Goal: Check status

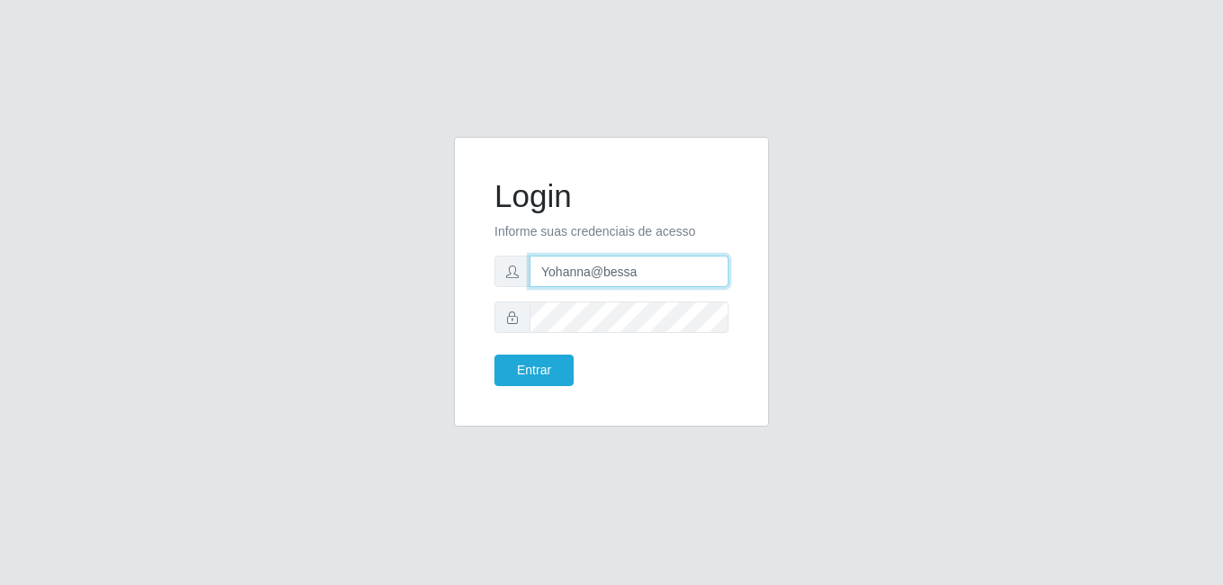
click at [622, 270] on input "Yohanna@bessa" at bounding box center [629, 272] width 199 height 32
click at [596, 263] on input "junior@B9" at bounding box center [629, 272] width 199 height 32
type input "heloisa@bessa"
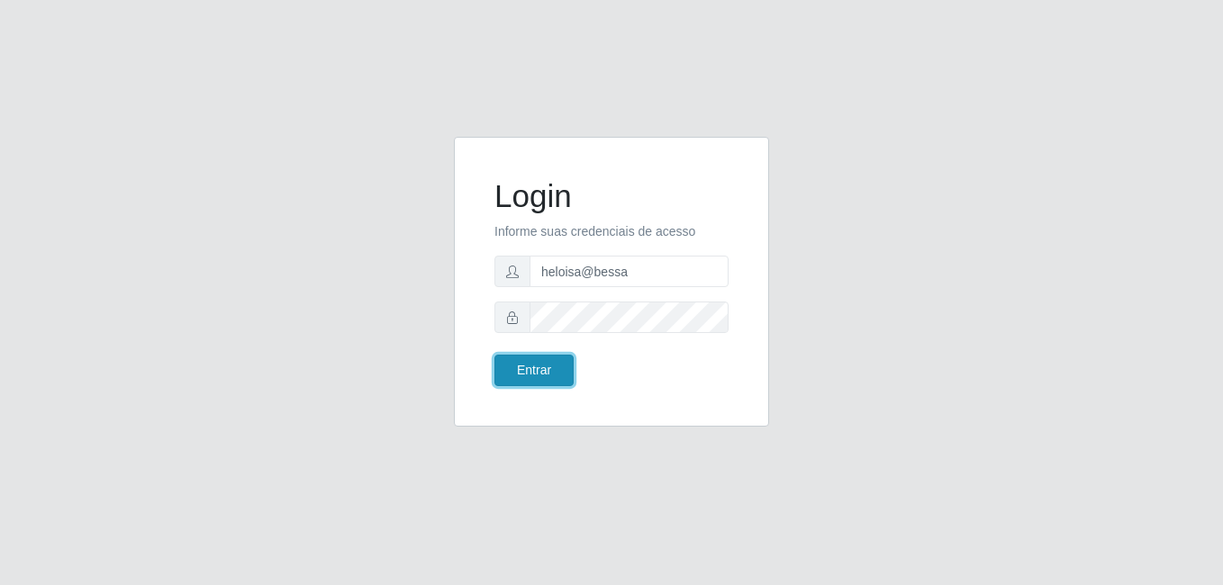
click at [533, 363] on button "Entrar" at bounding box center [534, 371] width 79 height 32
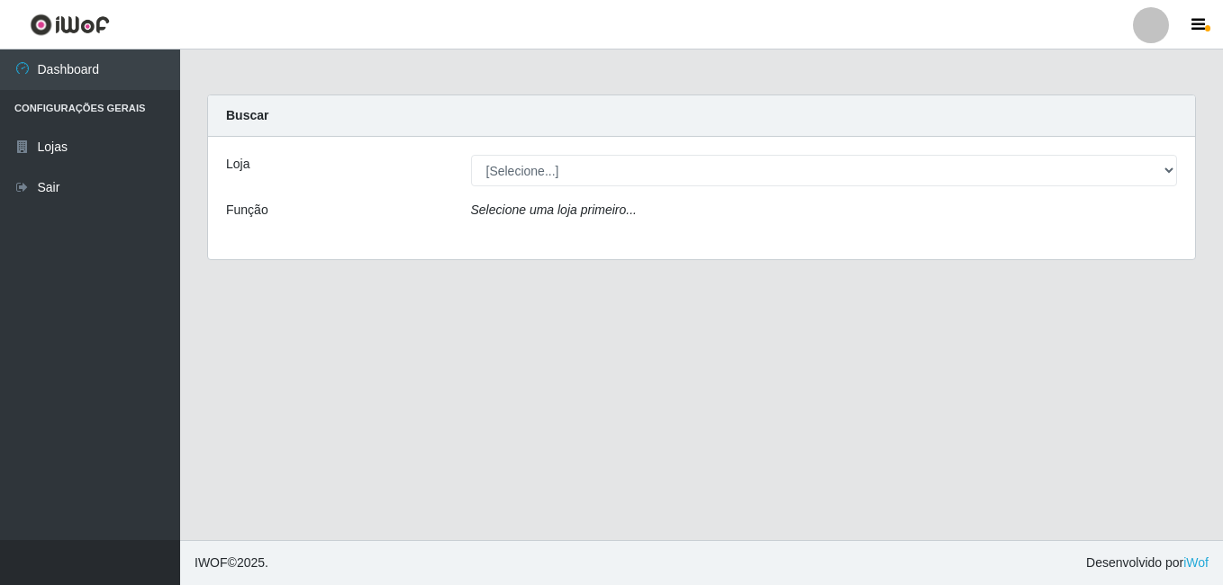
click at [1109, 189] on div "Loja [Selecione...] Bemais Supermercados - B9 Bessa Função Selecione uma loja p…" at bounding box center [701, 198] width 987 height 123
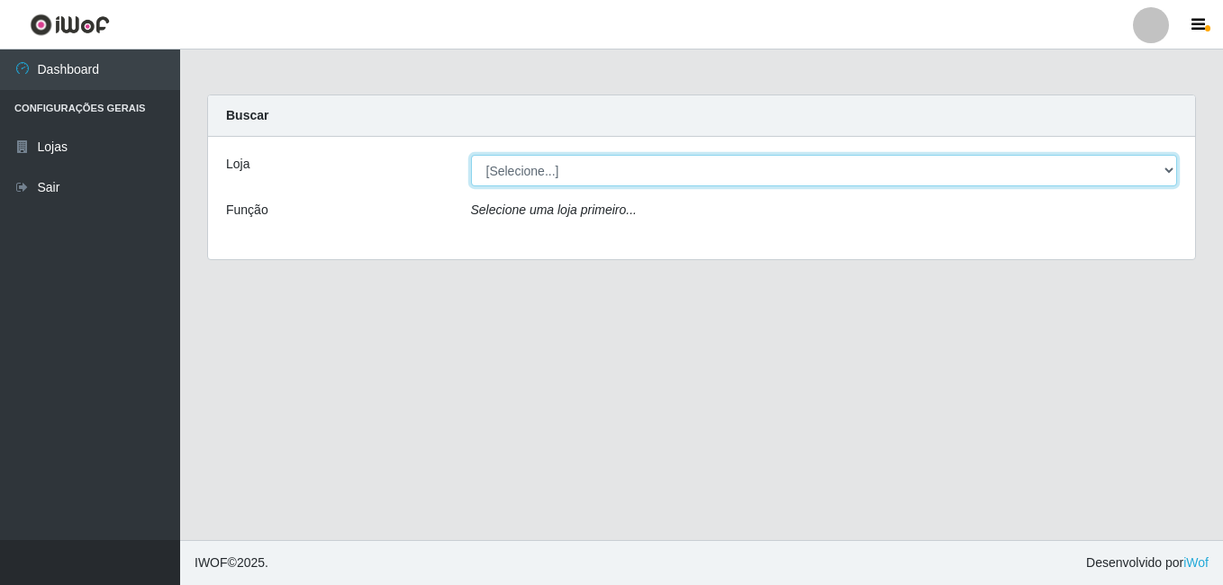
click at [1116, 169] on select "[Selecione...] Bemais Supermercados - B9 Bessa" at bounding box center [824, 171] width 707 height 32
select select "410"
click at [471, 155] on select "[Selecione...] Bemais Supermercados - B9 Bessa" at bounding box center [824, 171] width 707 height 32
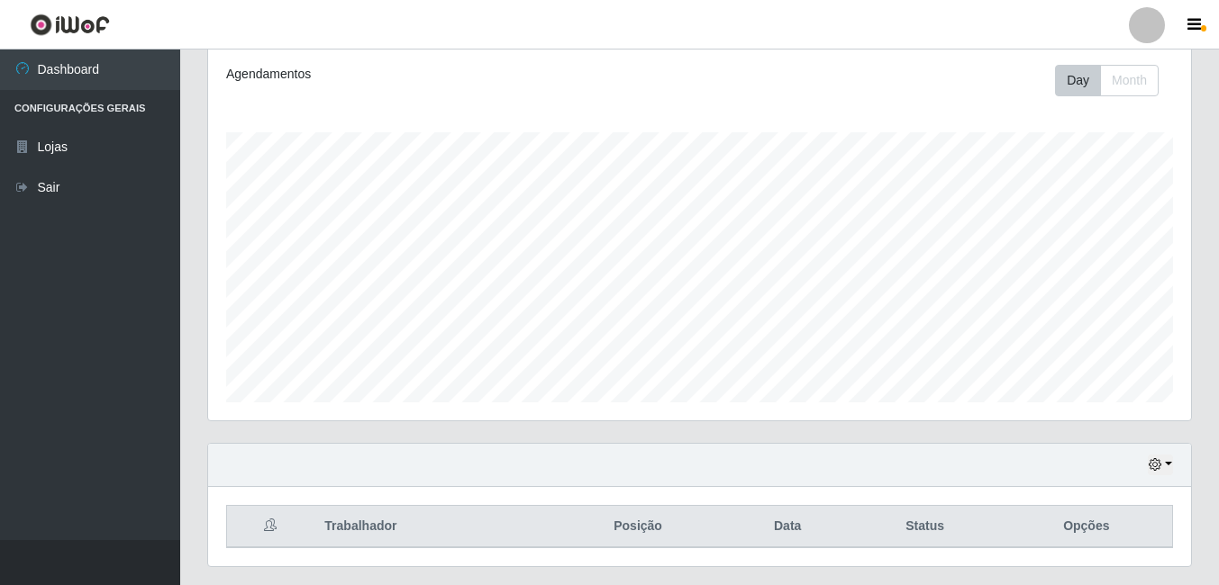
scroll to position [290, 0]
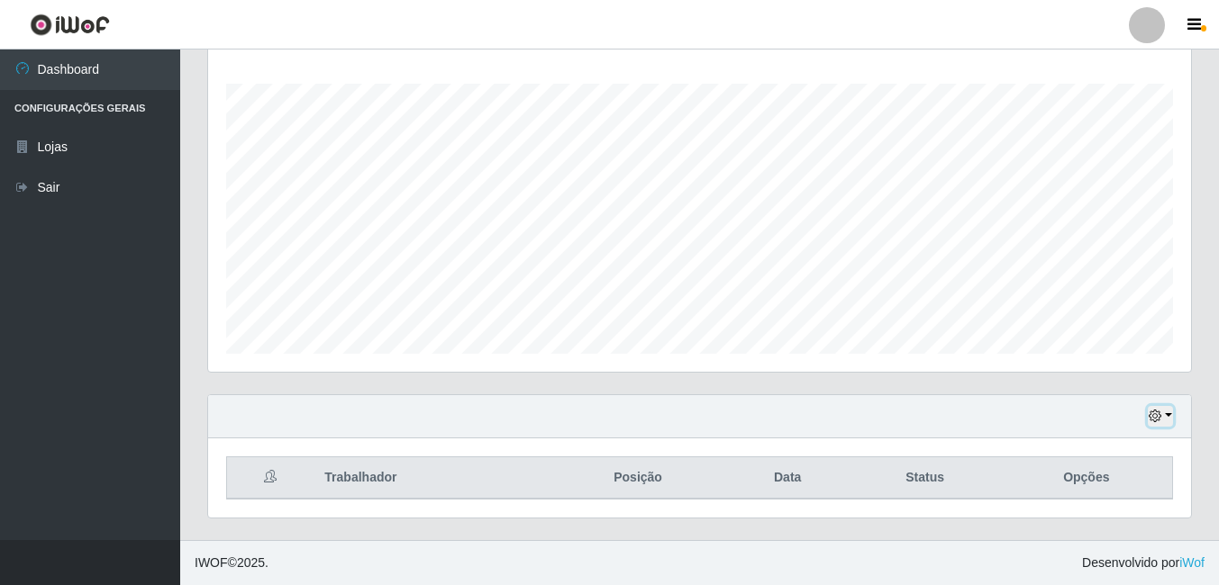
click at [1155, 418] on icon "button" at bounding box center [1154, 416] width 13 height 13
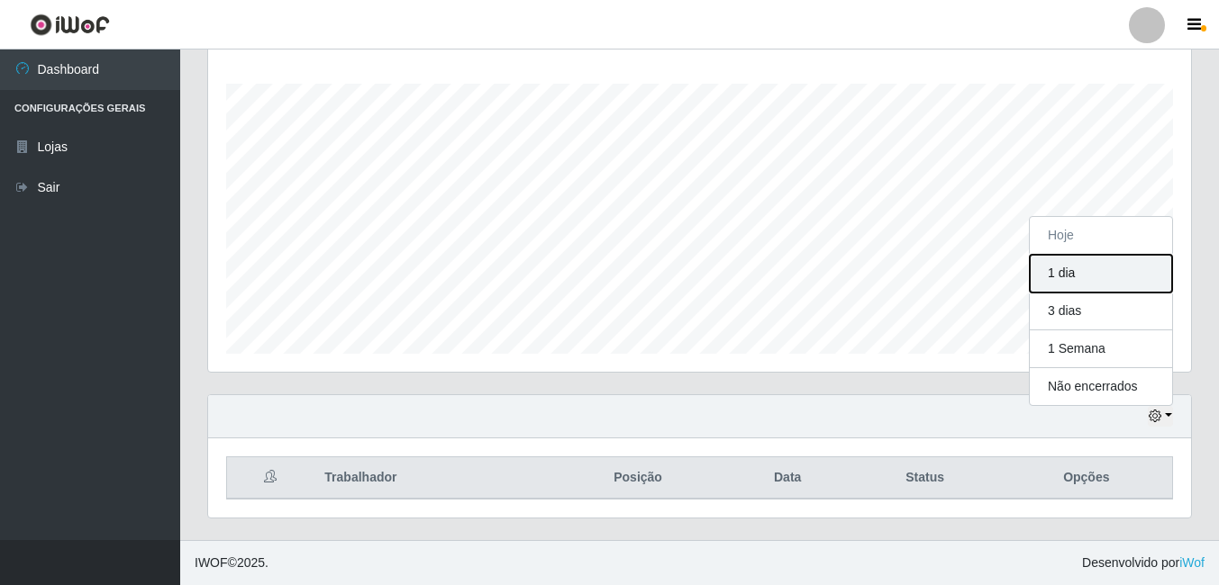
click at [1083, 273] on button "1 dia" at bounding box center [1101, 274] width 142 height 38
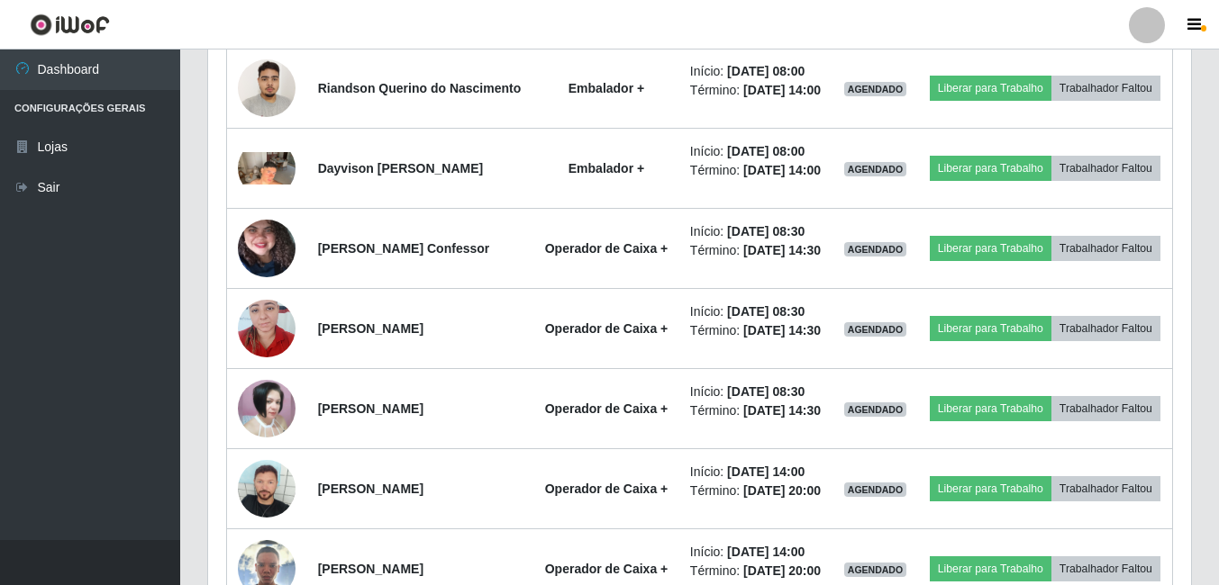
scroll to position [390, 0]
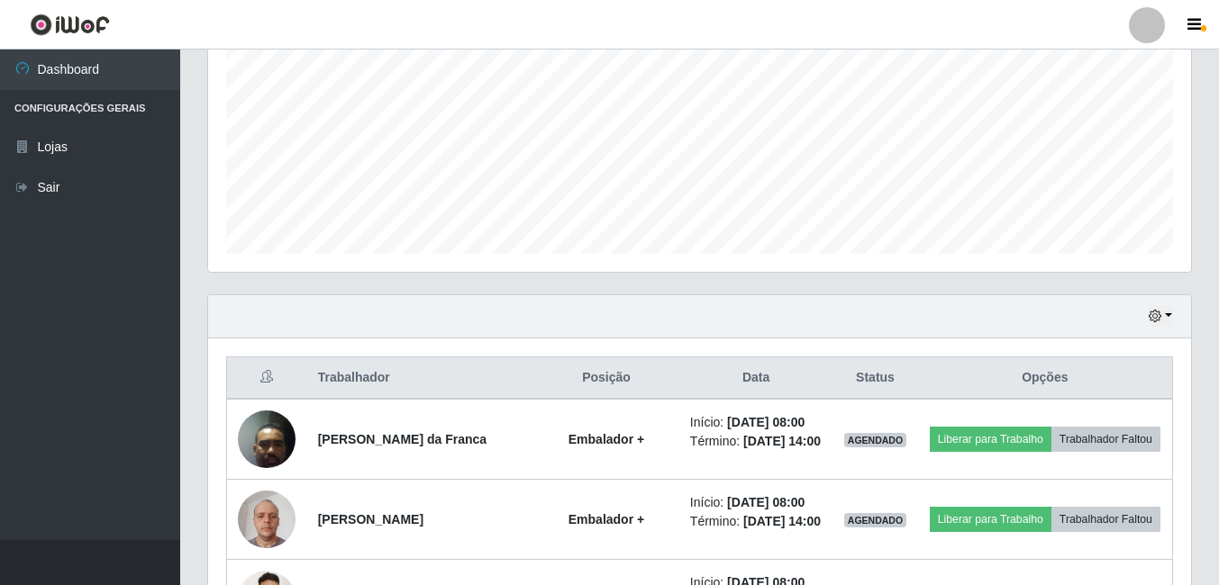
click at [1218, 276] on div "Carregando... Buscar Recarregando em 3 segundos... Loja [Selecione...] Bemais S…" at bounding box center [699, 554] width 1039 height 1698
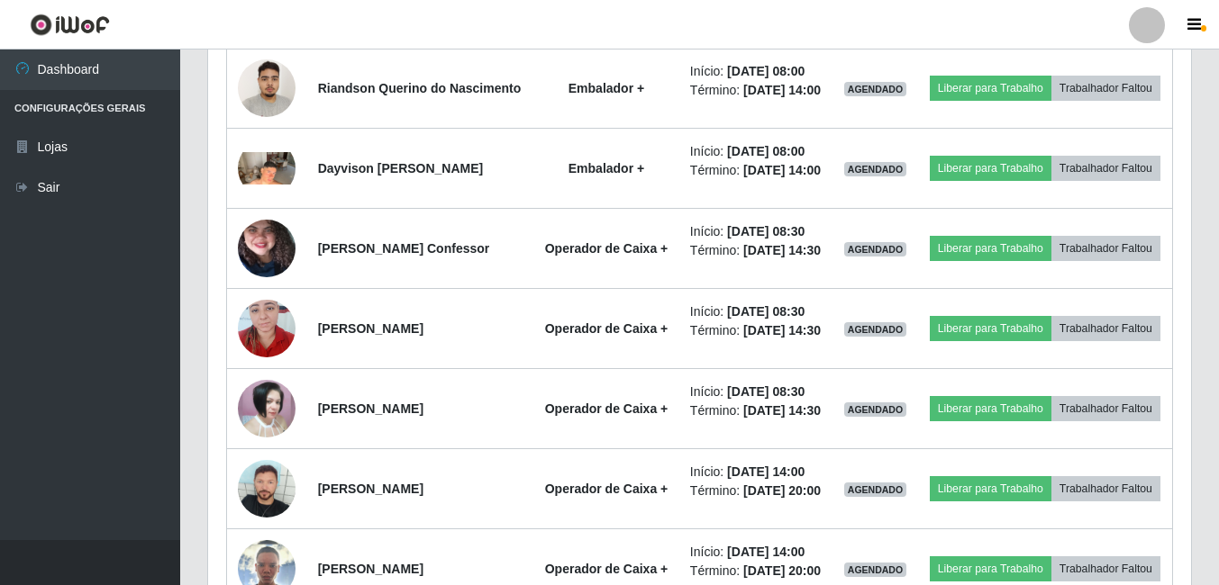
click at [1211, 256] on div "Carregando... Buscar Recarregando em 21 segundos... Loja [Selecione...] Bemais …" at bounding box center [699, 42] width 1039 height 1698
click at [1218, 208] on div "Carregando... Buscar Recarregando em 20 segundos... Loja [Selecione...] Bemais …" at bounding box center [699, 42] width 1039 height 1698
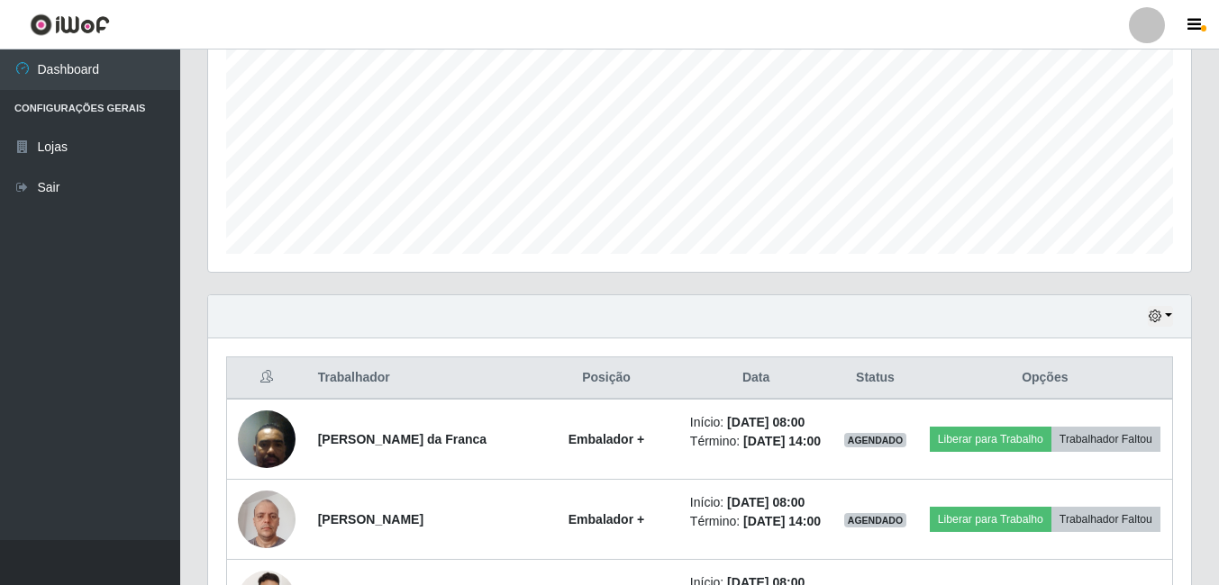
click at [1217, 263] on div "Carregando... Buscar Recarregando em 14 segundos... Loja [Selecione...] Bemais …" at bounding box center [699, 554] width 1039 height 1698
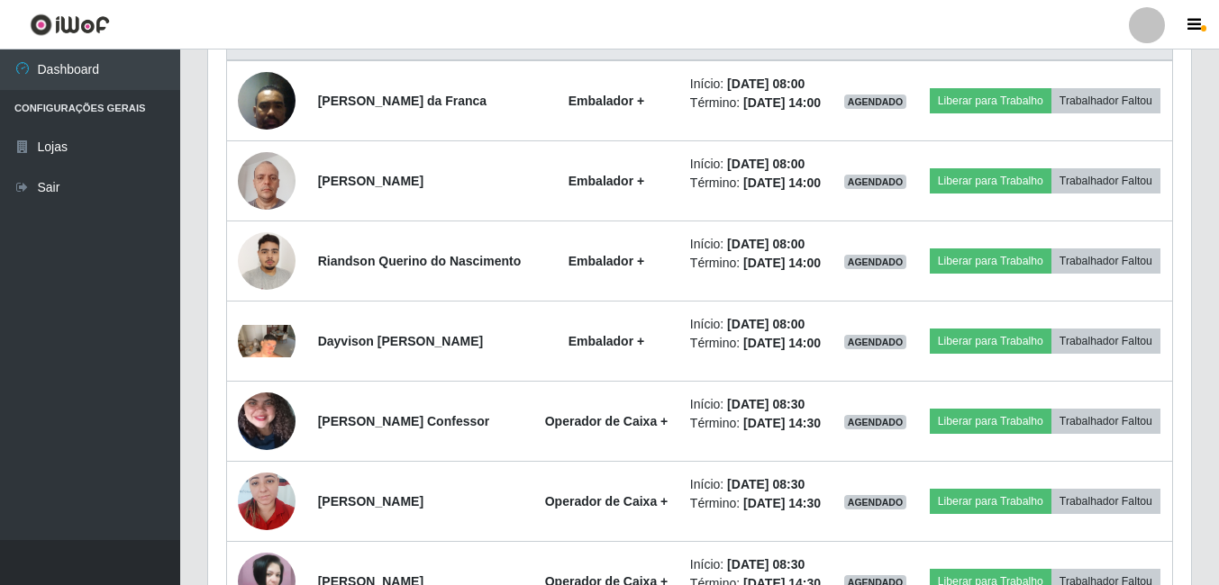
scroll to position [732, 0]
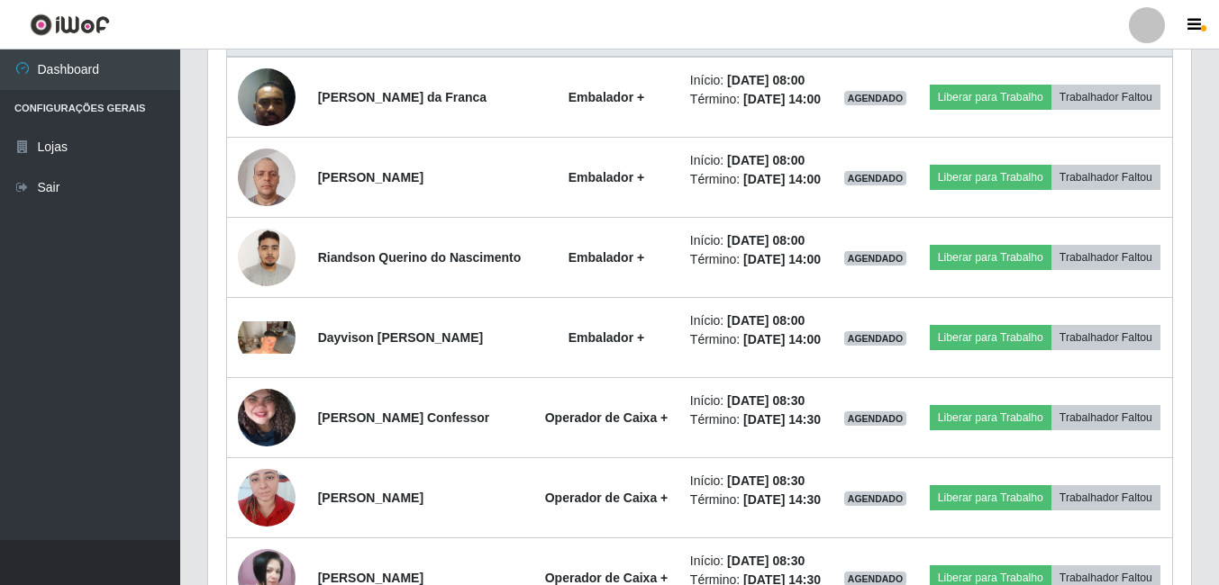
drag, startPoint x: 1216, startPoint y: 271, endPoint x: 1221, endPoint y: 295, distance: 24.7
click at [1218, 300] on div "Carregando... Buscar Recarregando em 24 segundos... Loja [Selecione...] Bemais …" at bounding box center [699, 211] width 1039 height 1698
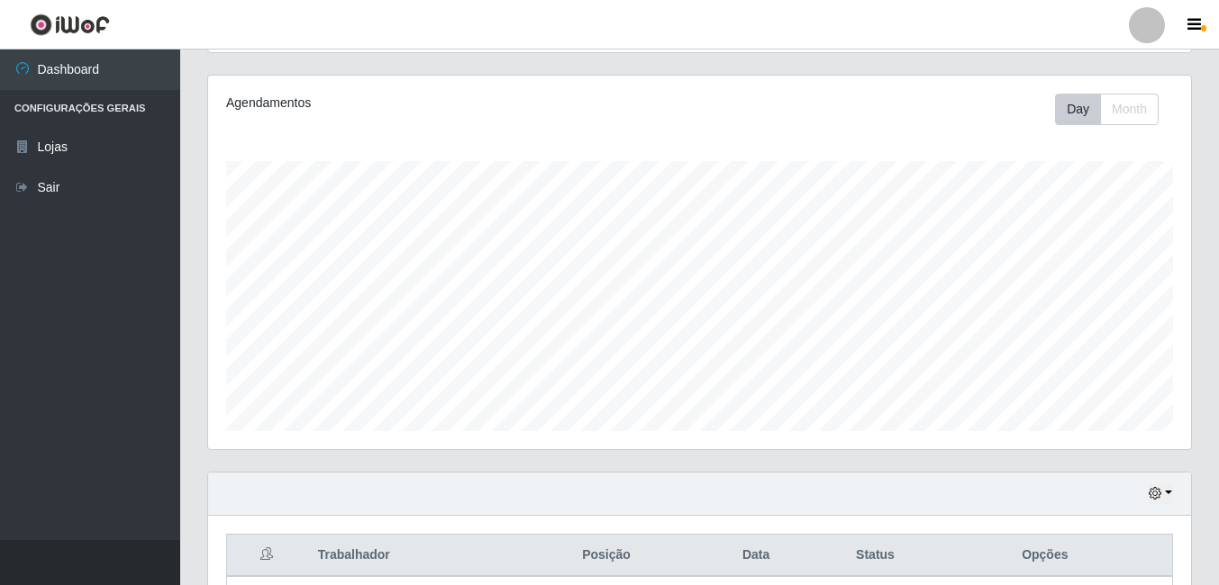
scroll to position [0, 0]
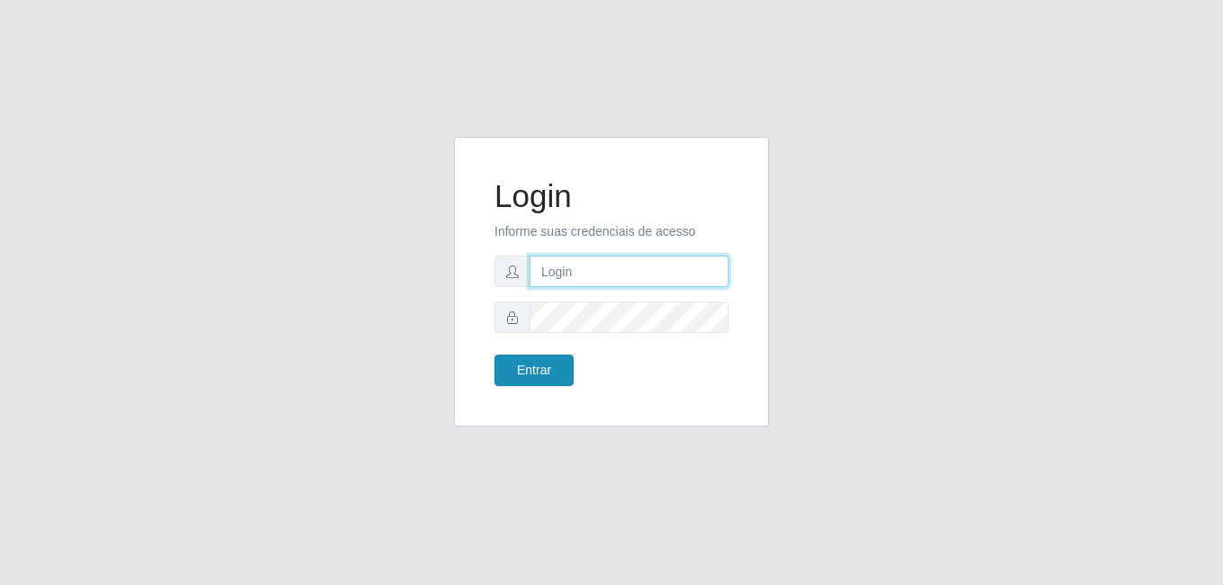
type input "heloisa@bessa"
click at [520, 369] on button "Entrar" at bounding box center [534, 371] width 79 height 32
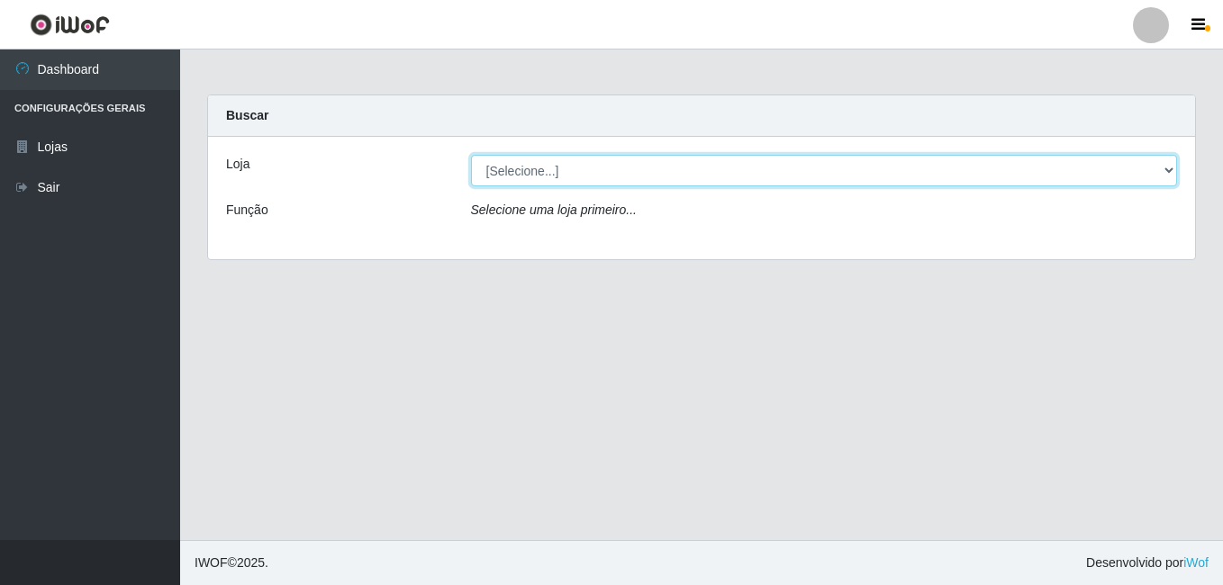
click at [681, 158] on select "[Selecione...] Bemais Supermercados - B9 Bessa" at bounding box center [824, 171] width 707 height 32
select select "410"
click at [471, 155] on select "[Selecione...] Bemais Supermercados - B9 Bessa" at bounding box center [824, 171] width 707 height 32
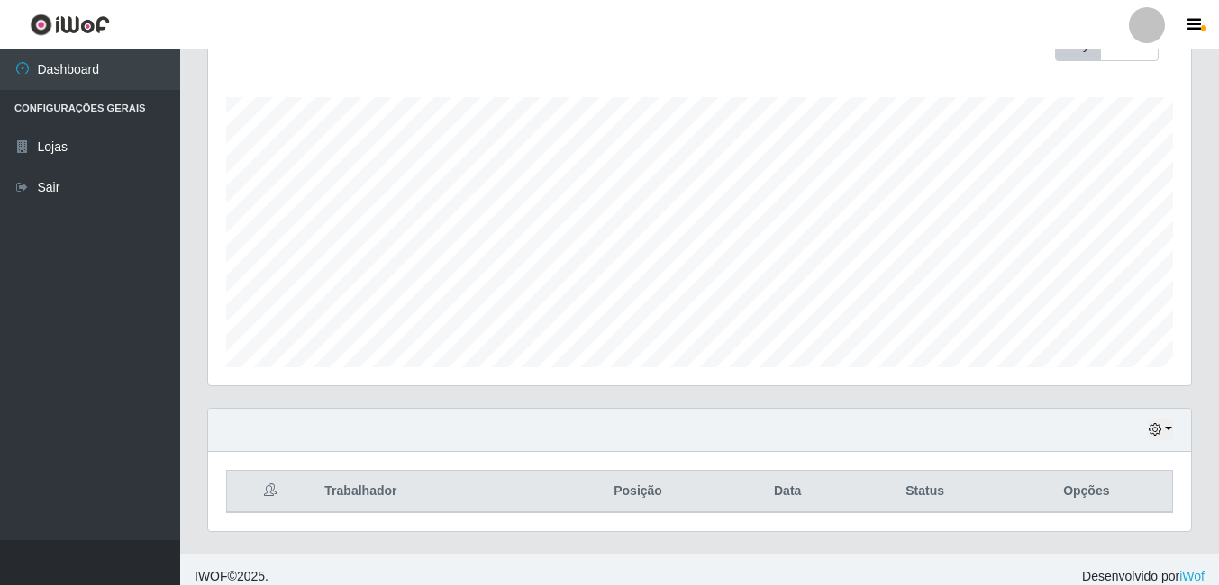
scroll to position [290, 0]
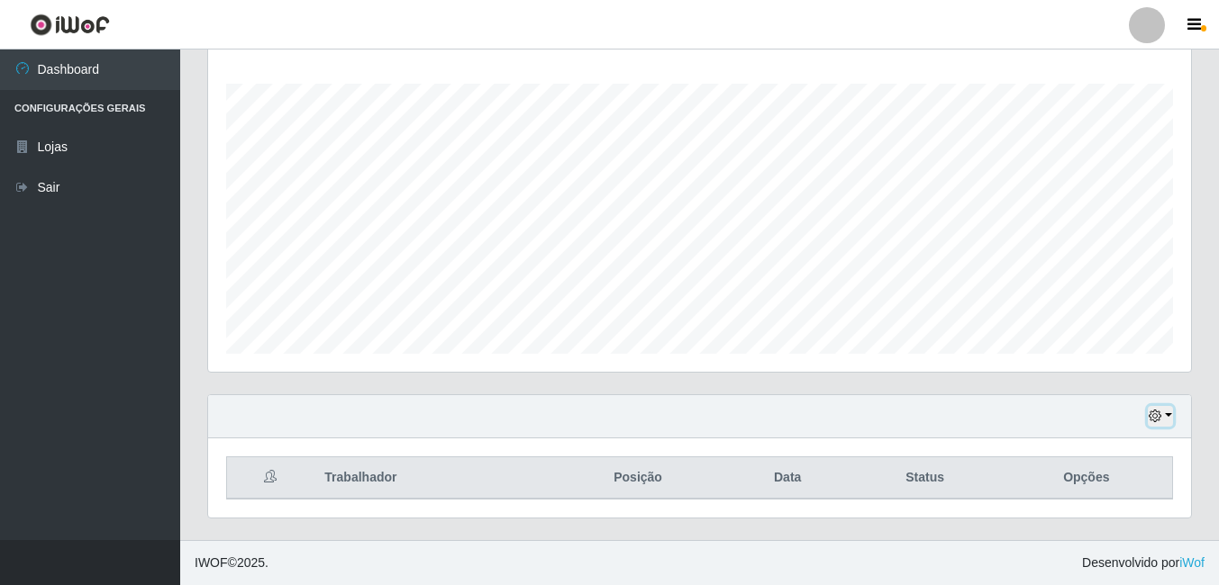
click at [1158, 430] on div "Hoje 1 dia 3 dias 1 Semana Não encerrados" at bounding box center [699, 416] width 983 height 43
click at [1152, 414] on icon "button" at bounding box center [1154, 416] width 13 height 13
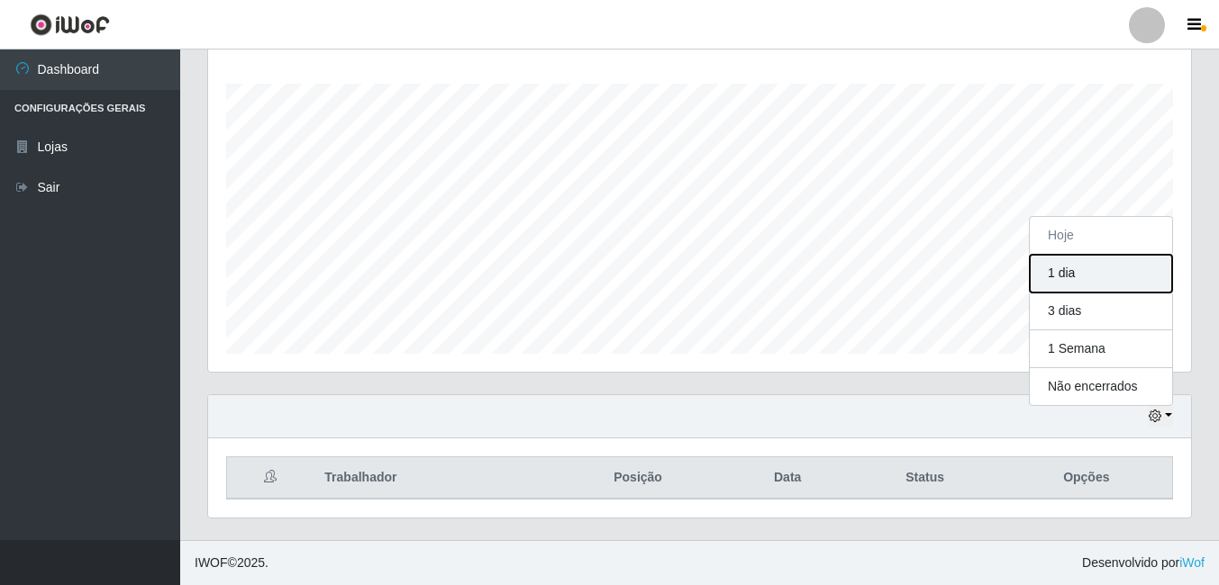
click at [1084, 272] on button "1 dia" at bounding box center [1101, 274] width 142 height 38
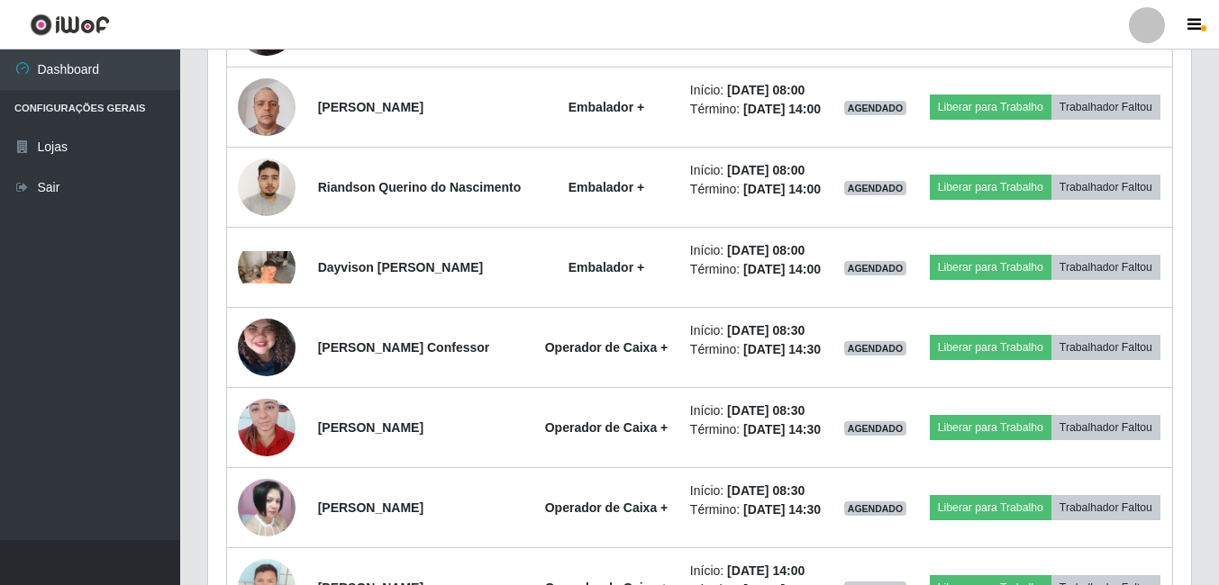
scroll to position [1315, 0]
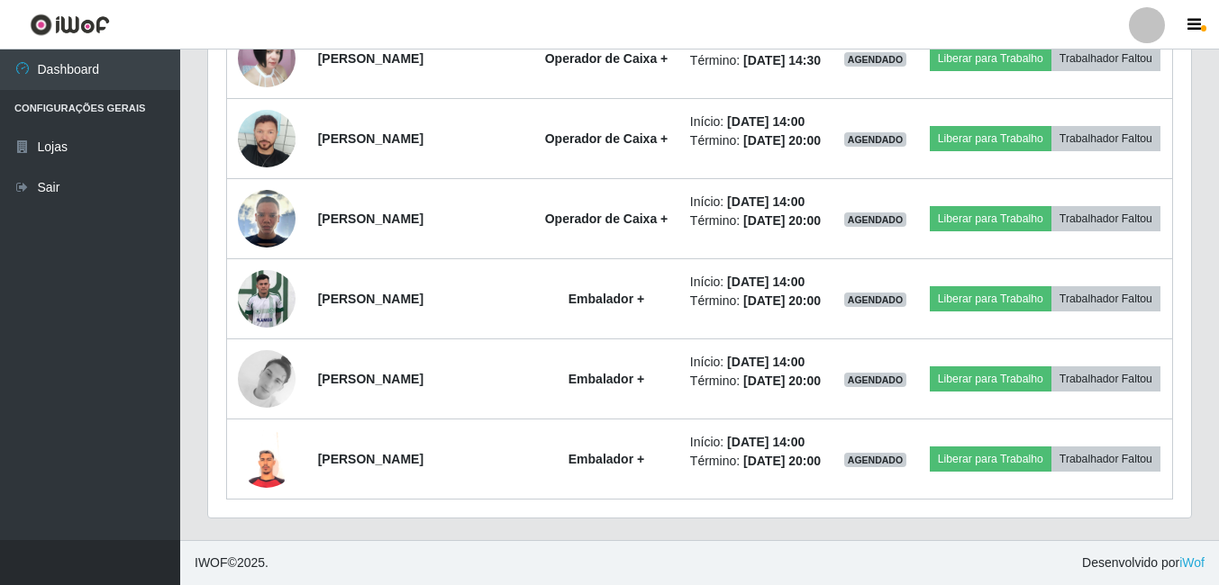
drag, startPoint x: 1218, startPoint y: 426, endPoint x: 1222, endPoint y: 410, distance: 16.8
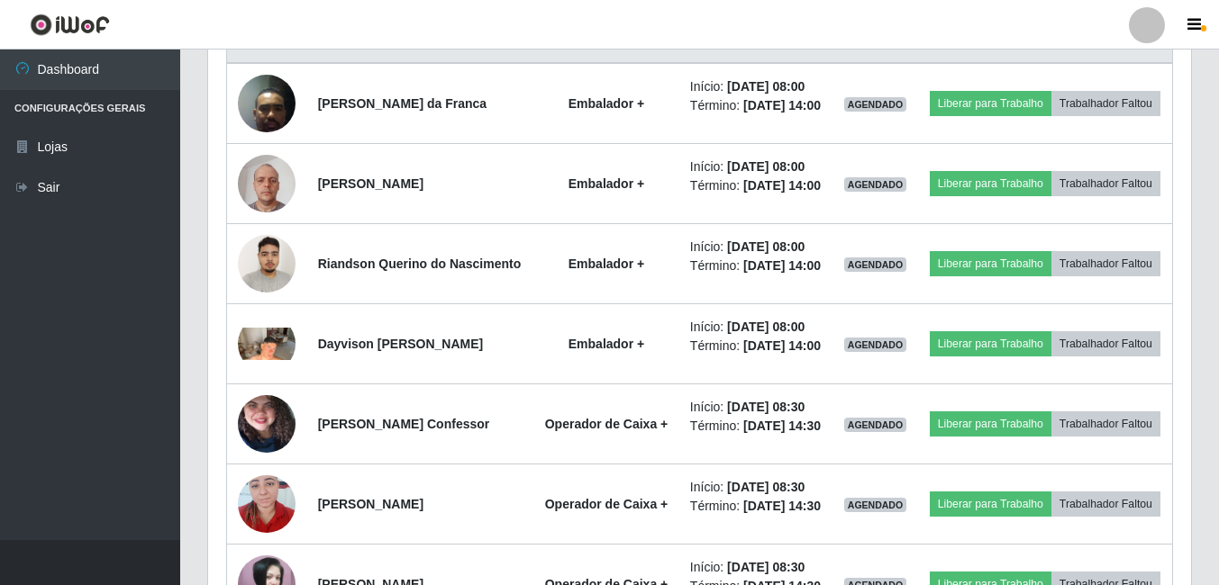
scroll to position [722, 0]
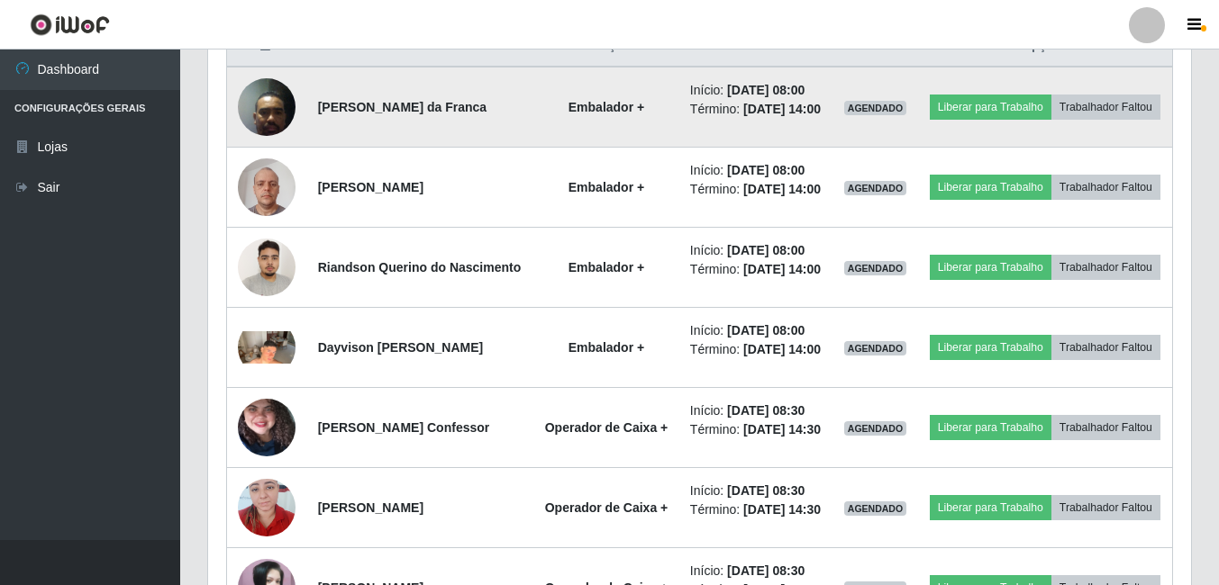
click at [273, 109] on img at bounding box center [267, 106] width 58 height 77
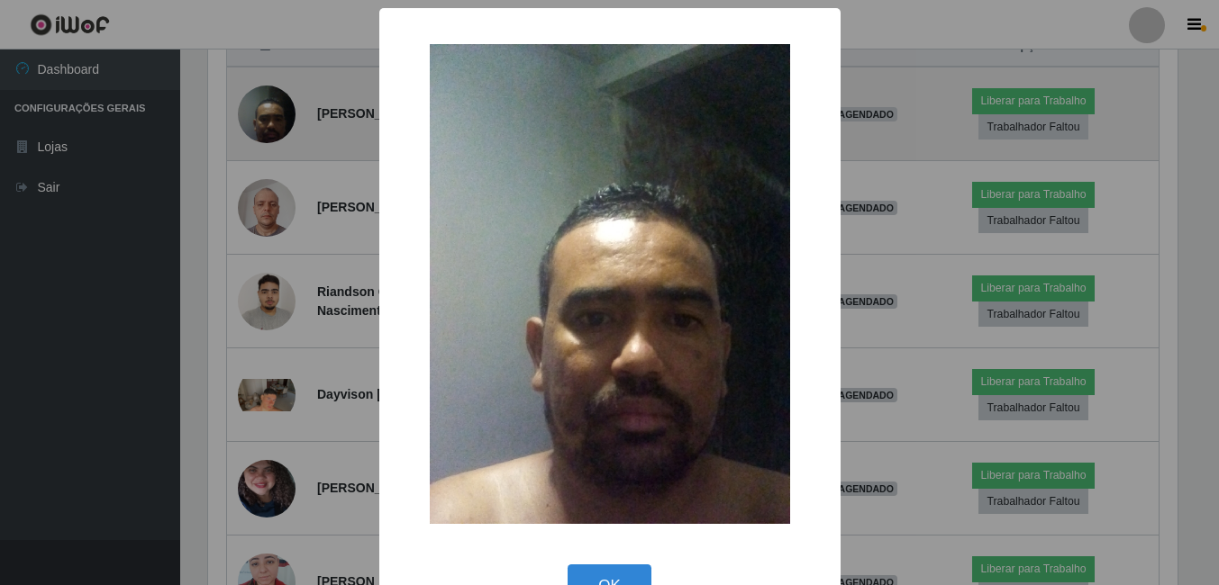
scroll to position [374, 974]
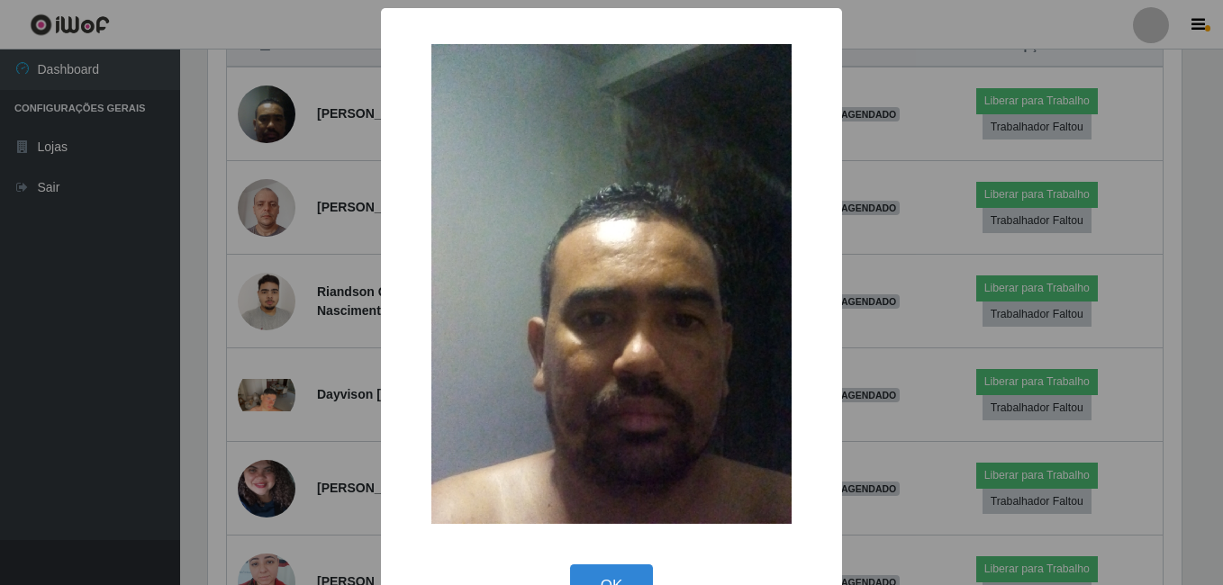
click at [290, 179] on div "× OK Cancel" at bounding box center [611, 292] width 1223 height 585
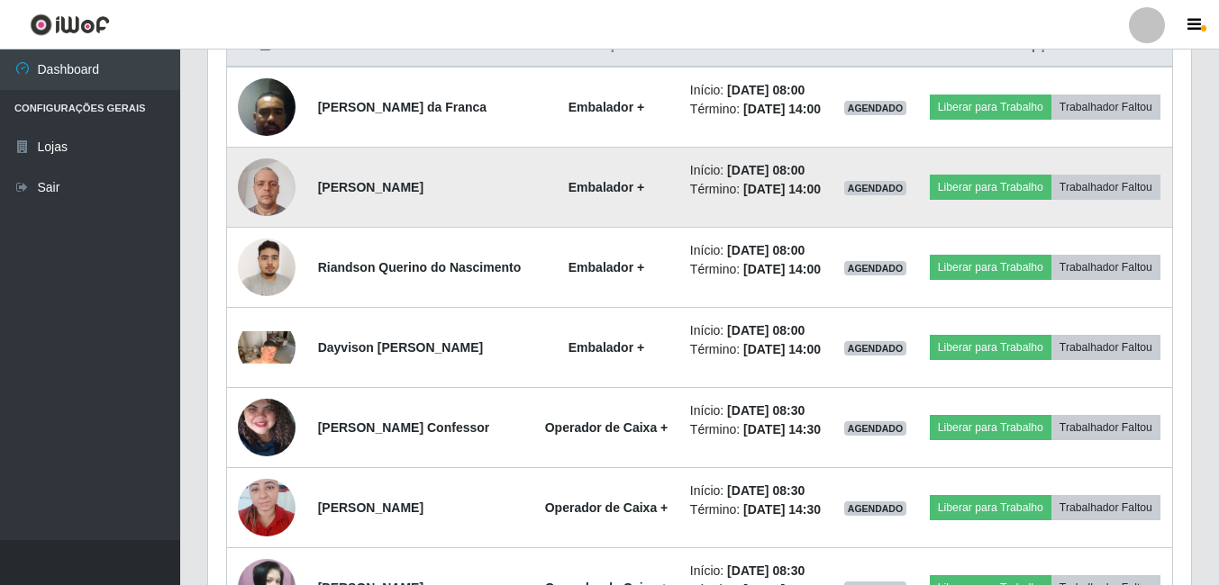
scroll to position [374, 983]
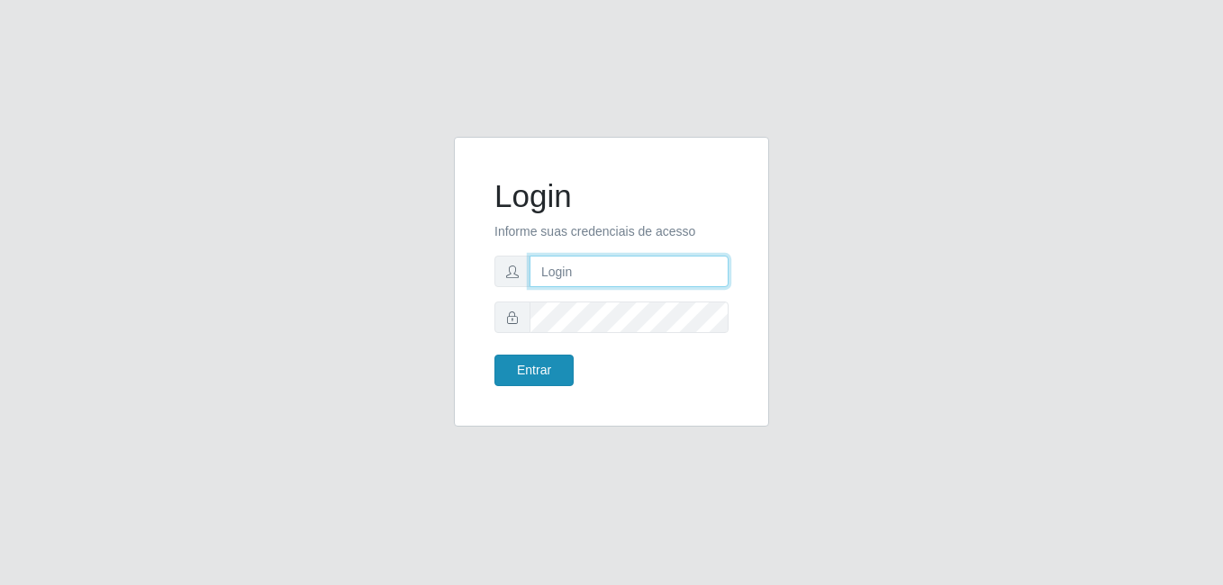
type input "heloisa@bessa"
click at [523, 365] on button "Entrar" at bounding box center [534, 371] width 79 height 32
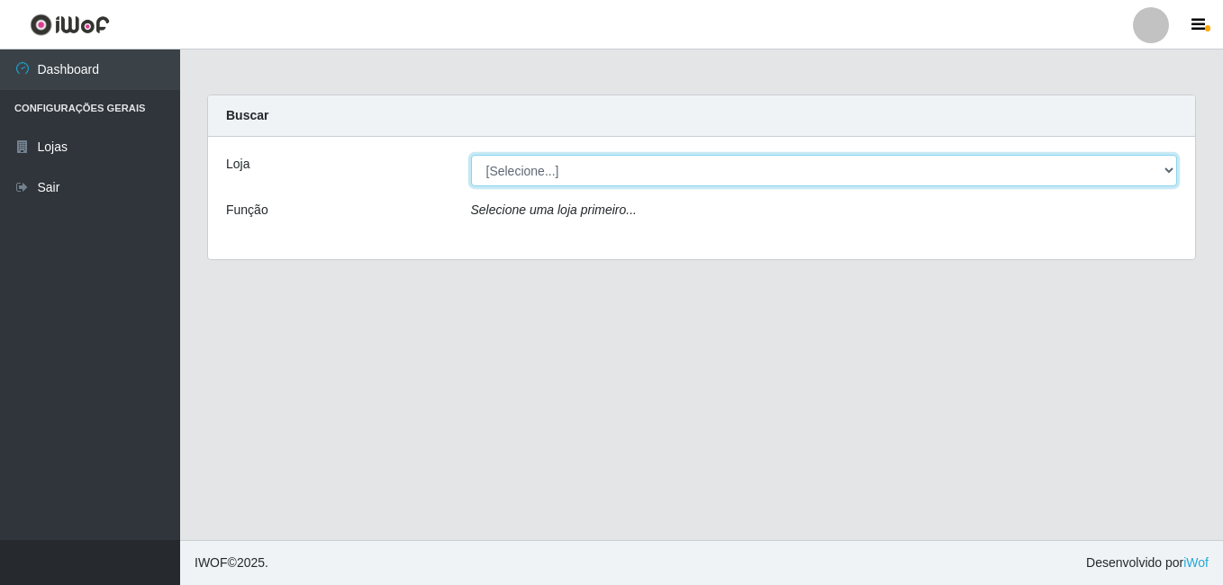
click at [557, 173] on select "[Selecione...] Bemais Supermercados - B9 Bessa" at bounding box center [824, 171] width 707 height 32
select select "410"
click at [471, 155] on select "[Selecione...] Bemais Supermercados - B9 Bessa" at bounding box center [824, 171] width 707 height 32
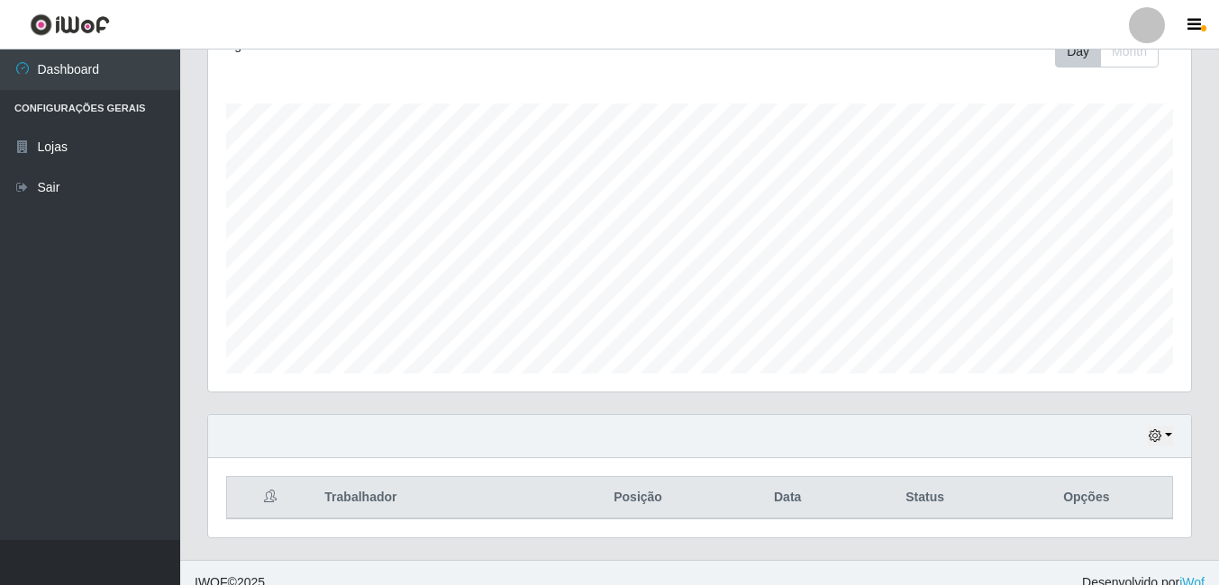
scroll to position [290, 0]
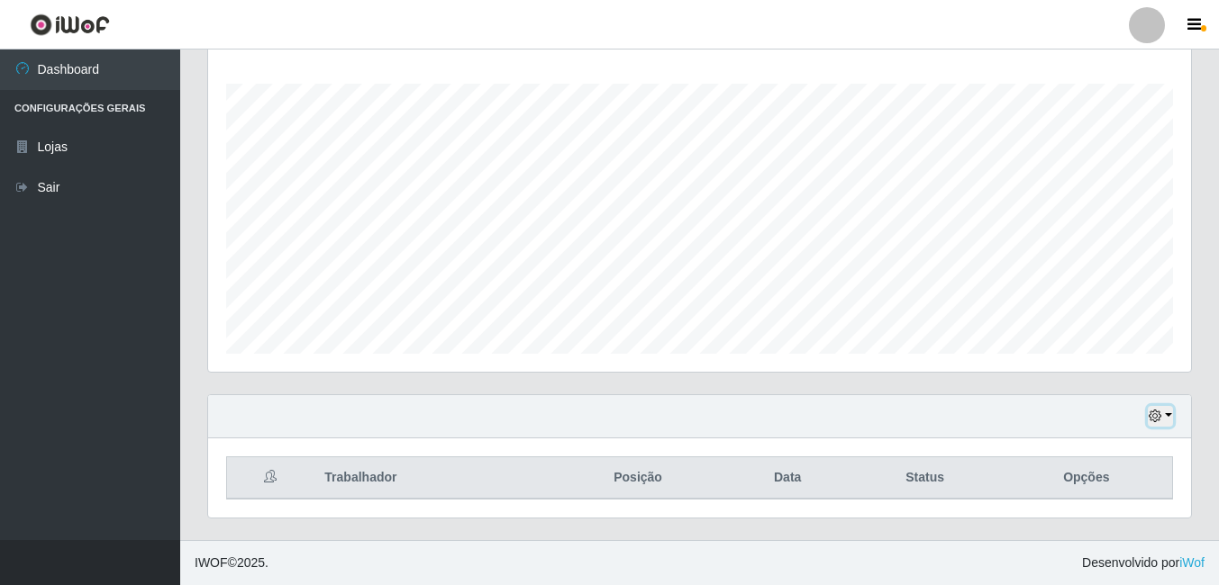
click at [1162, 422] on button "button" at bounding box center [1160, 416] width 25 height 21
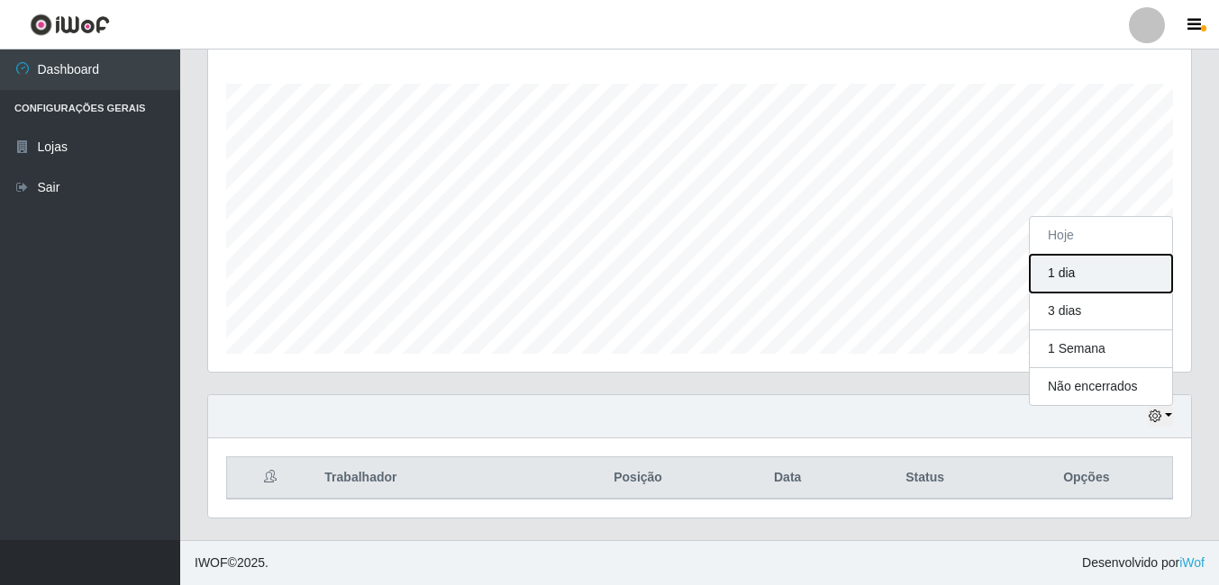
click at [1076, 282] on button "1 dia" at bounding box center [1101, 274] width 142 height 38
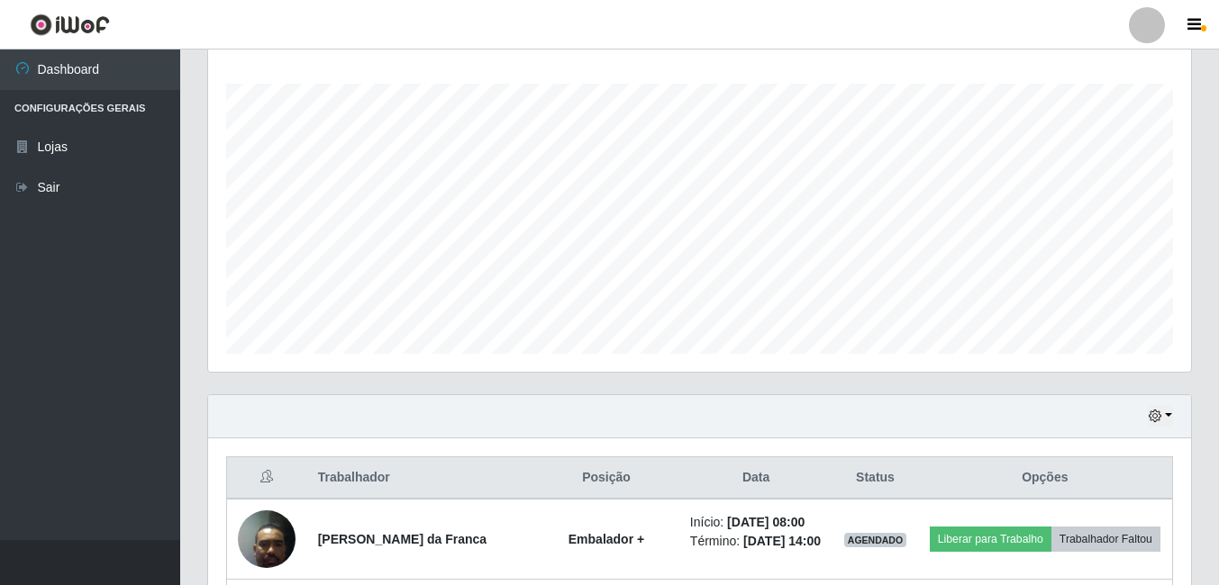
drag, startPoint x: 1214, startPoint y: 229, endPoint x: 1219, endPoint y: 238, distance: 10.1
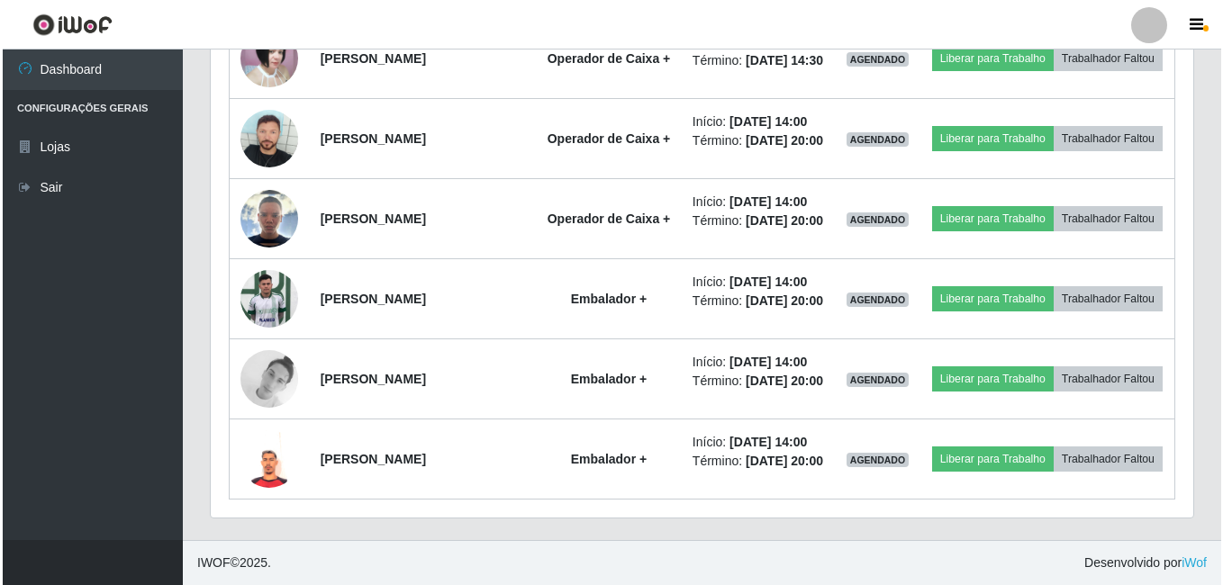
scroll to position [1331, 0]
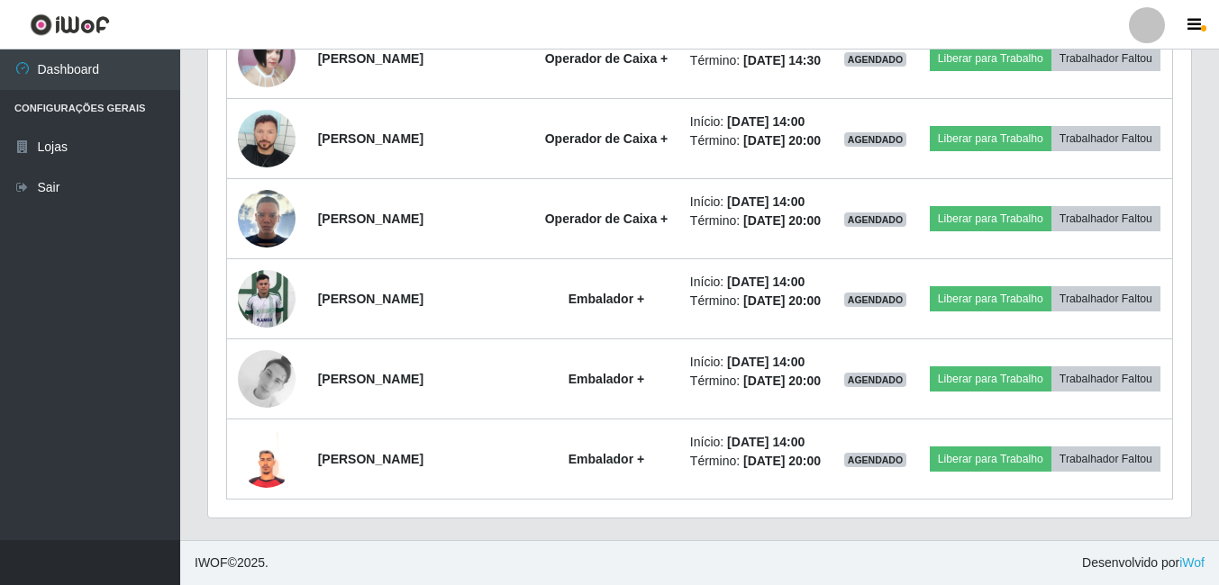
click at [36, 361] on ul "Dashboard Configurações Gerais Lojas Sair" at bounding box center [90, 295] width 180 height 491
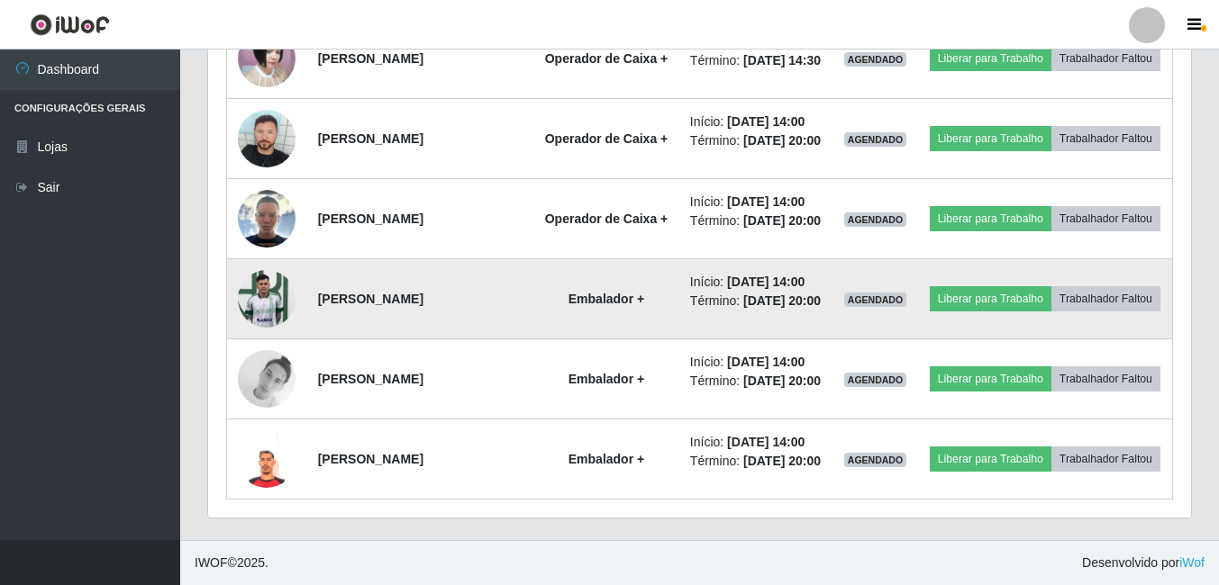
click at [256, 337] on img at bounding box center [267, 298] width 58 height 77
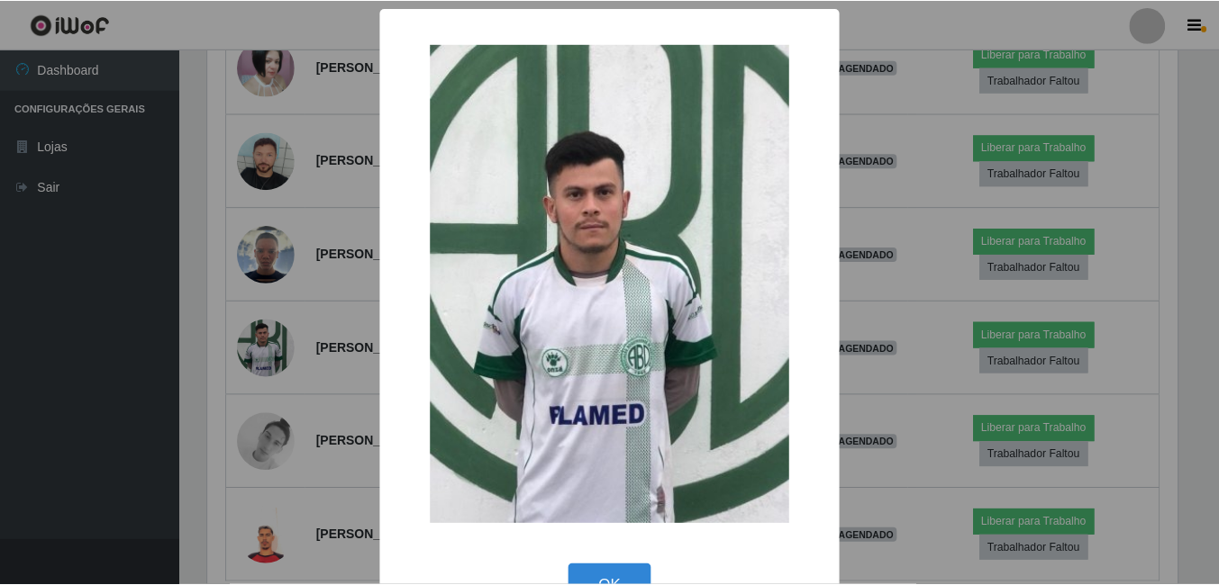
scroll to position [374, 974]
click at [254, 353] on div "× OK Cancel" at bounding box center [611, 292] width 1223 height 585
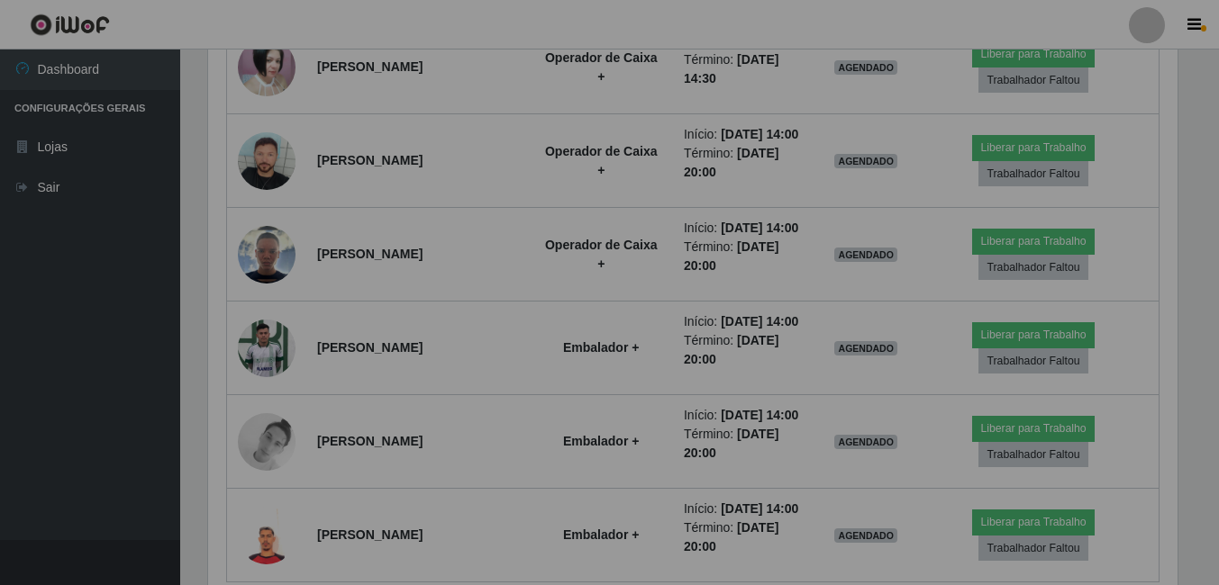
scroll to position [374, 983]
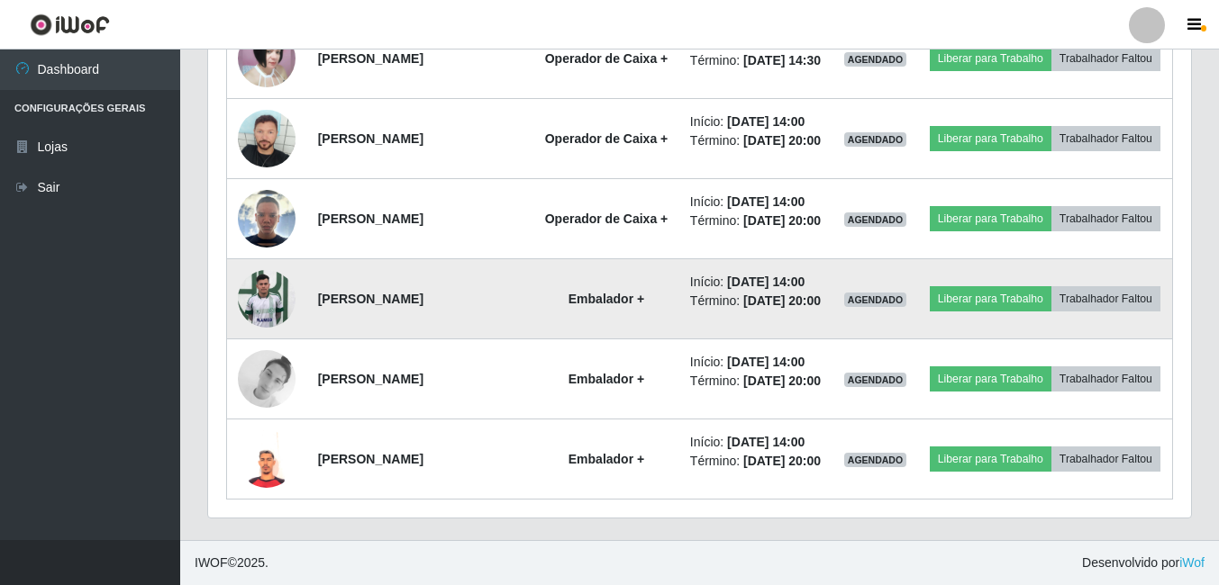
click at [264, 337] on img at bounding box center [267, 298] width 58 height 77
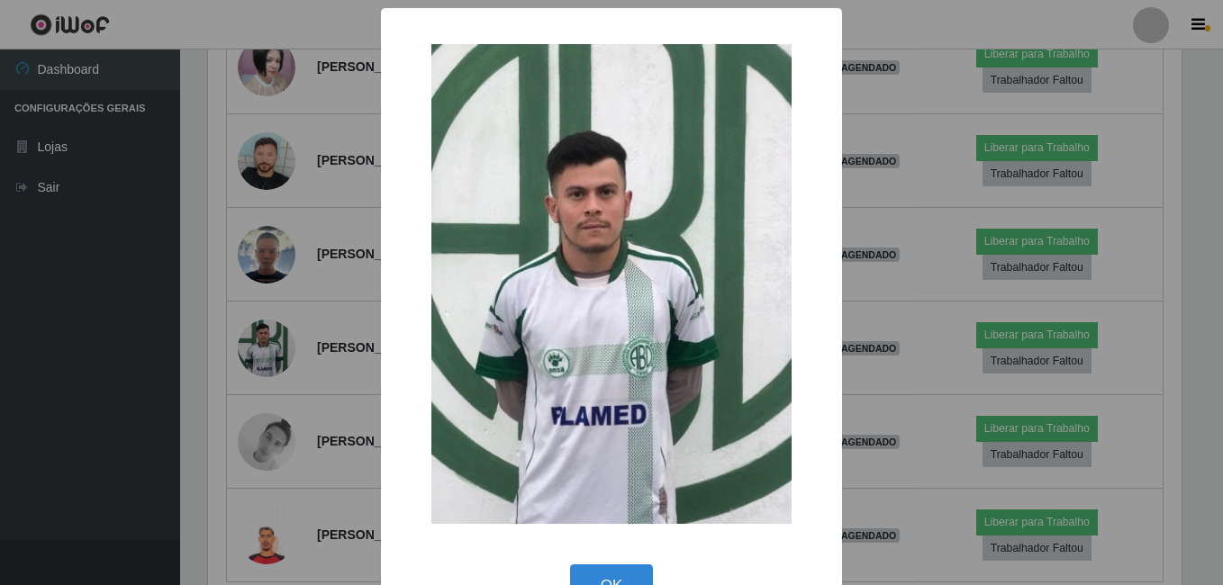
click at [239, 431] on div "× OK Cancel" at bounding box center [611, 292] width 1223 height 585
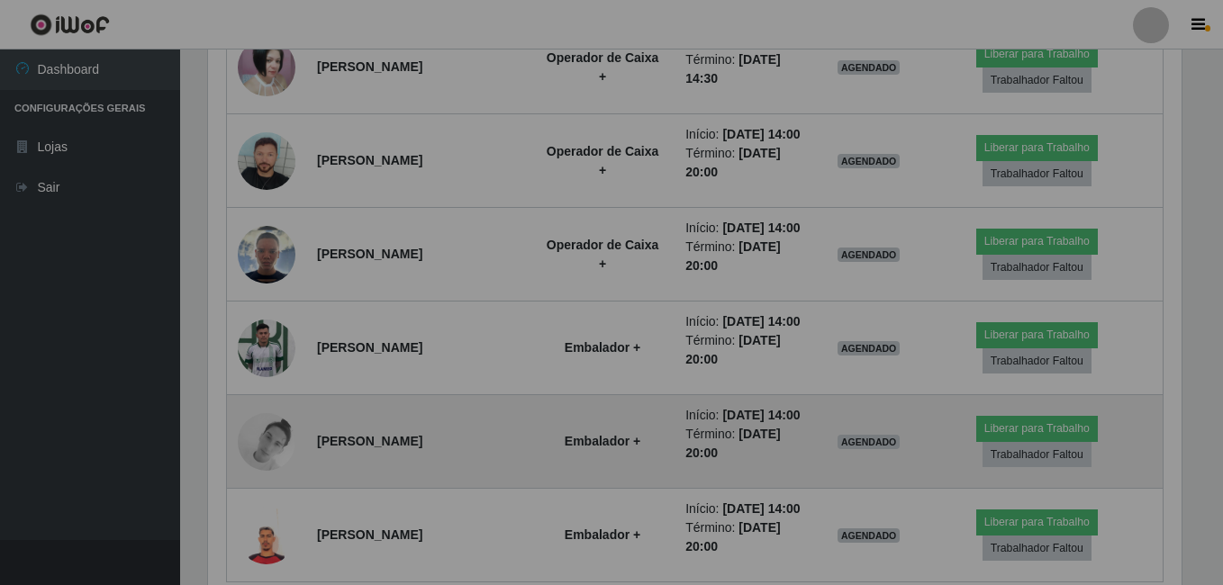
scroll to position [374, 983]
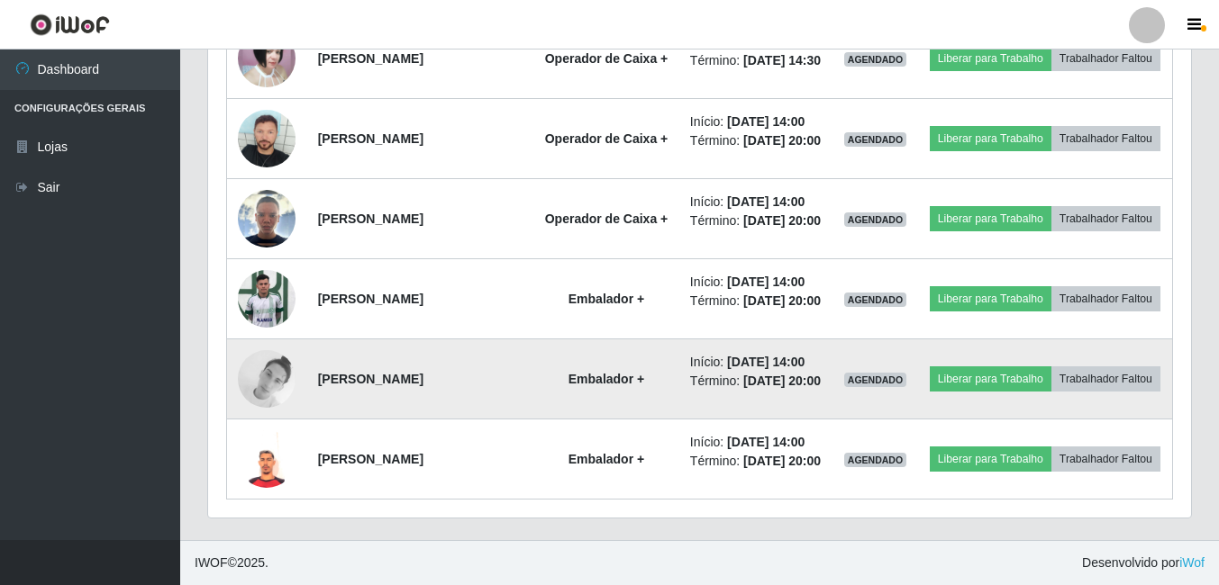
click at [261, 408] on img at bounding box center [267, 379] width 58 height 58
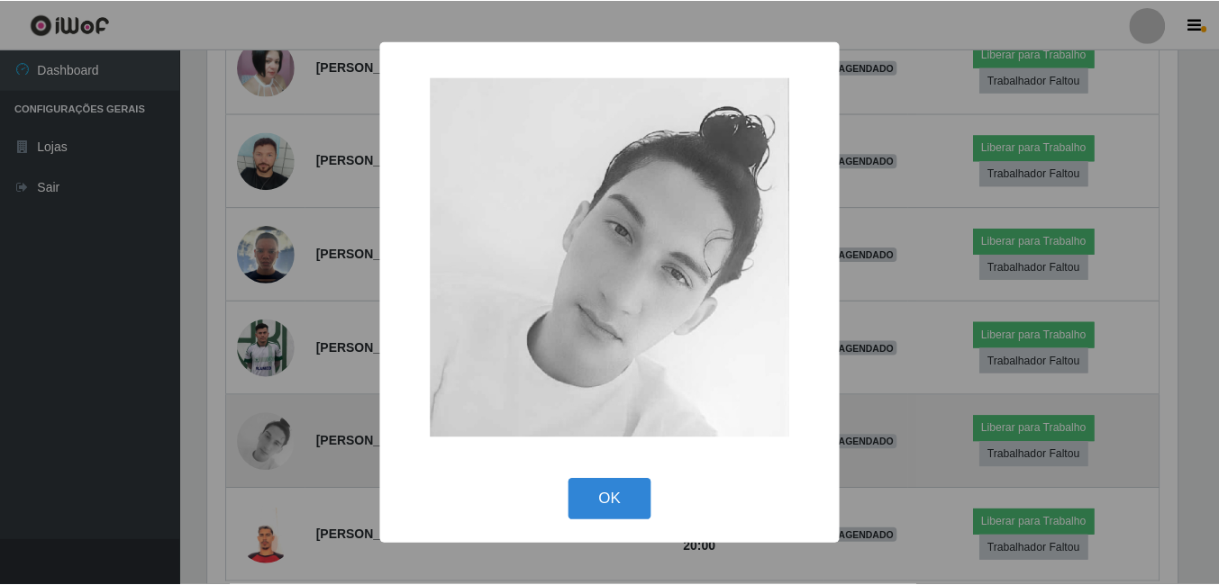
scroll to position [374, 974]
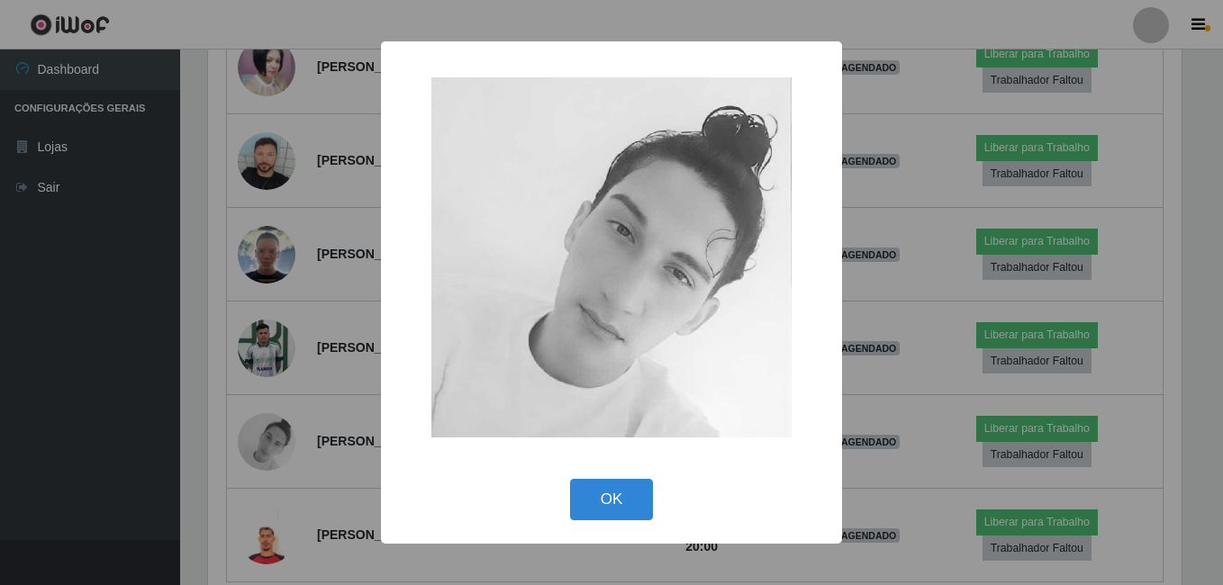
click at [238, 418] on div "× OK Cancel" at bounding box center [611, 292] width 1223 height 585
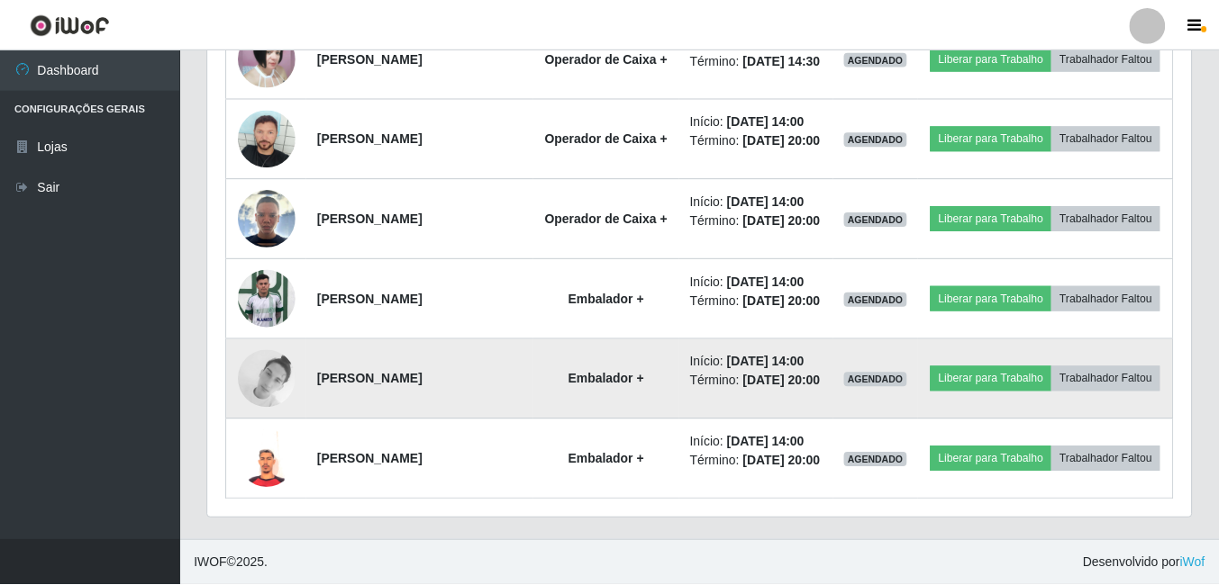
scroll to position [374, 983]
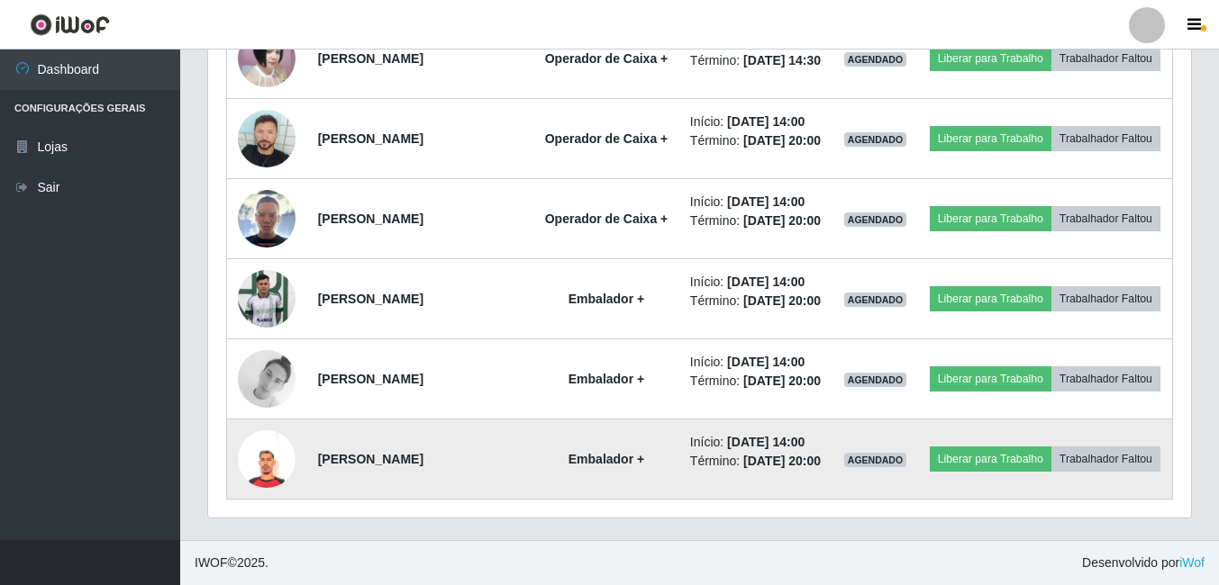
click at [270, 488] on img at bounding box center [267, 460] width 58 height 58
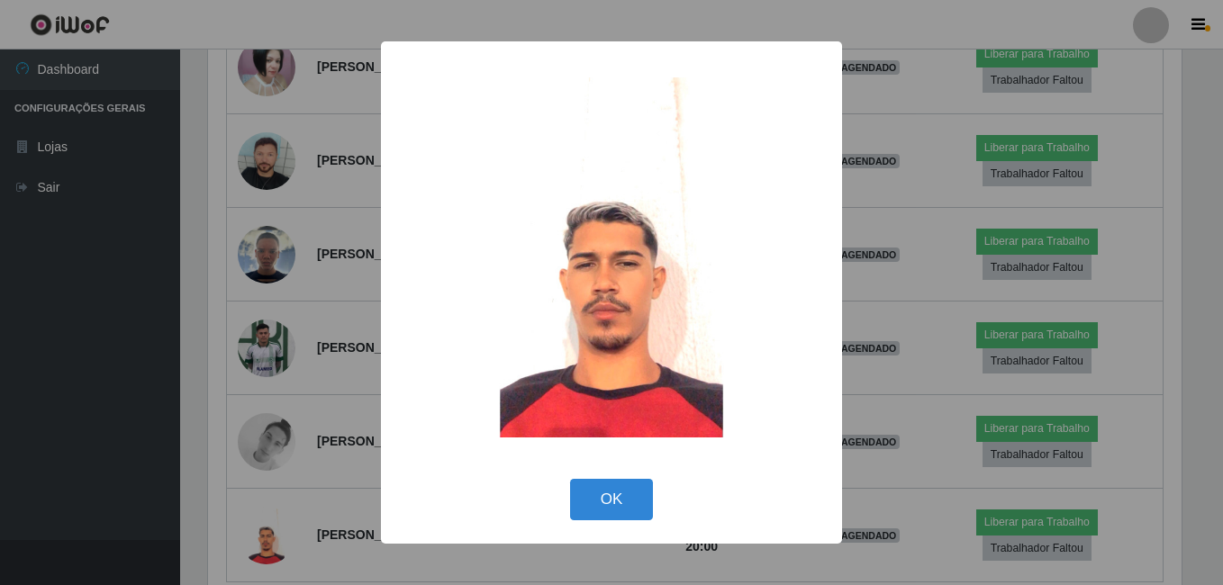
click at [262, 484] on div "× OK Cancel" at bounding box center [611, 292] width 1223 height 585
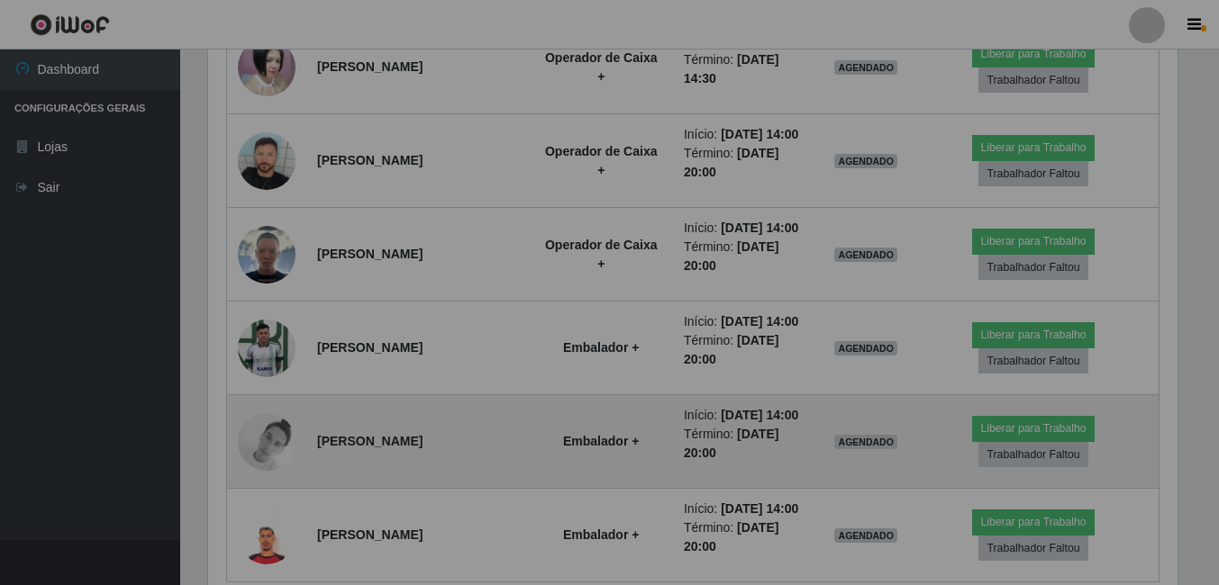
scroll to position [374, 983]
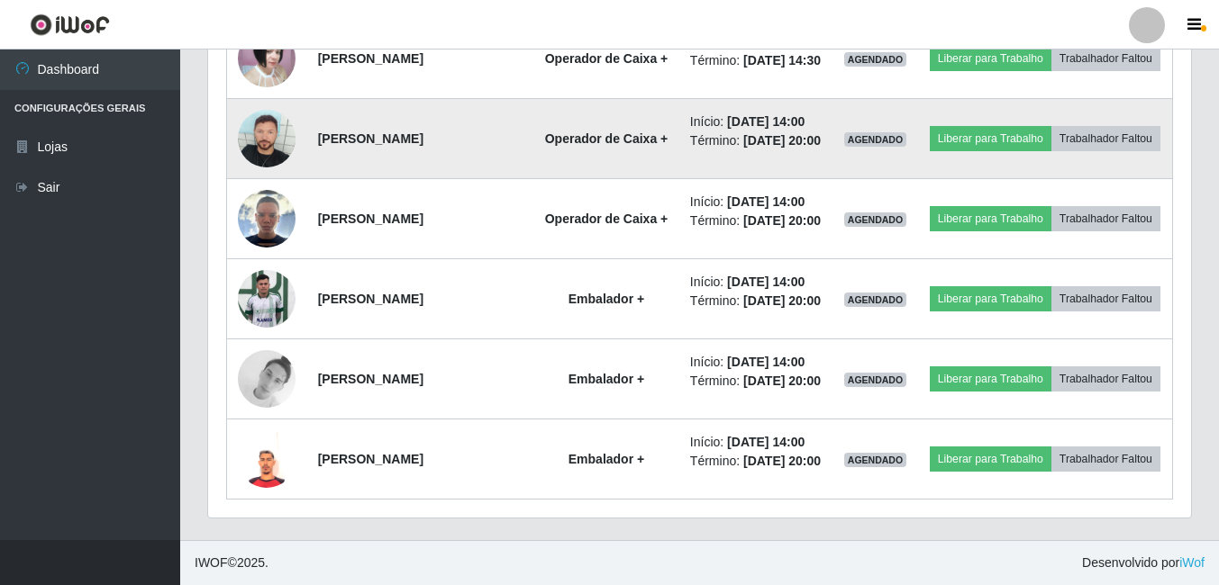
click at [268, 157] on img at bounding box center [267, 139] width 58 height 58
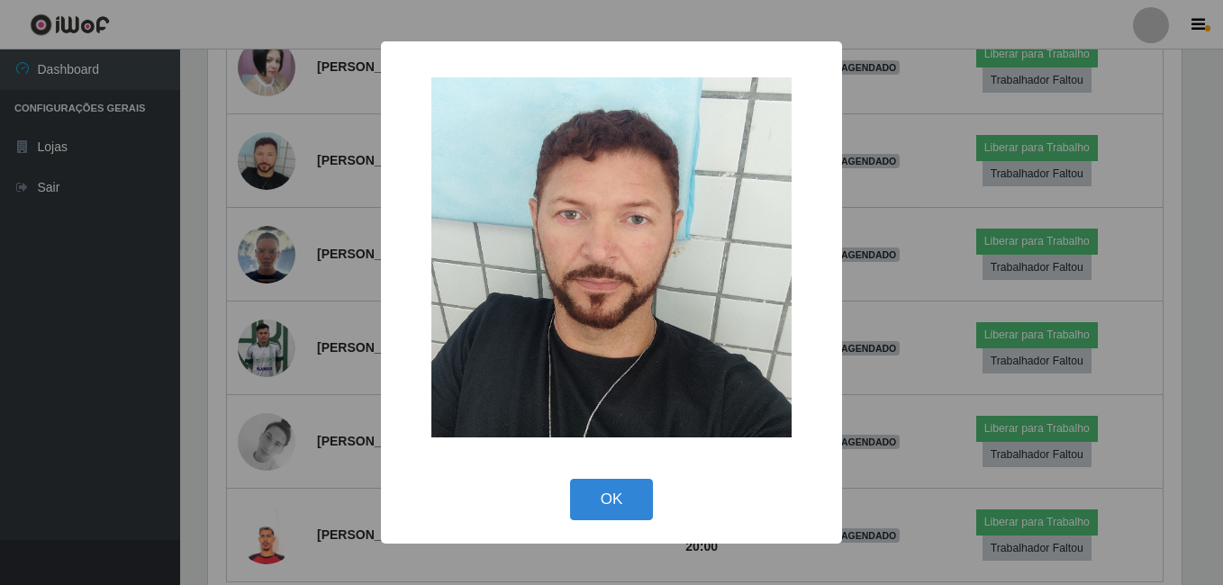
click at [271, 166] on div "× OK Cancel" at bounding box center [611, 292] width 1223 height 585
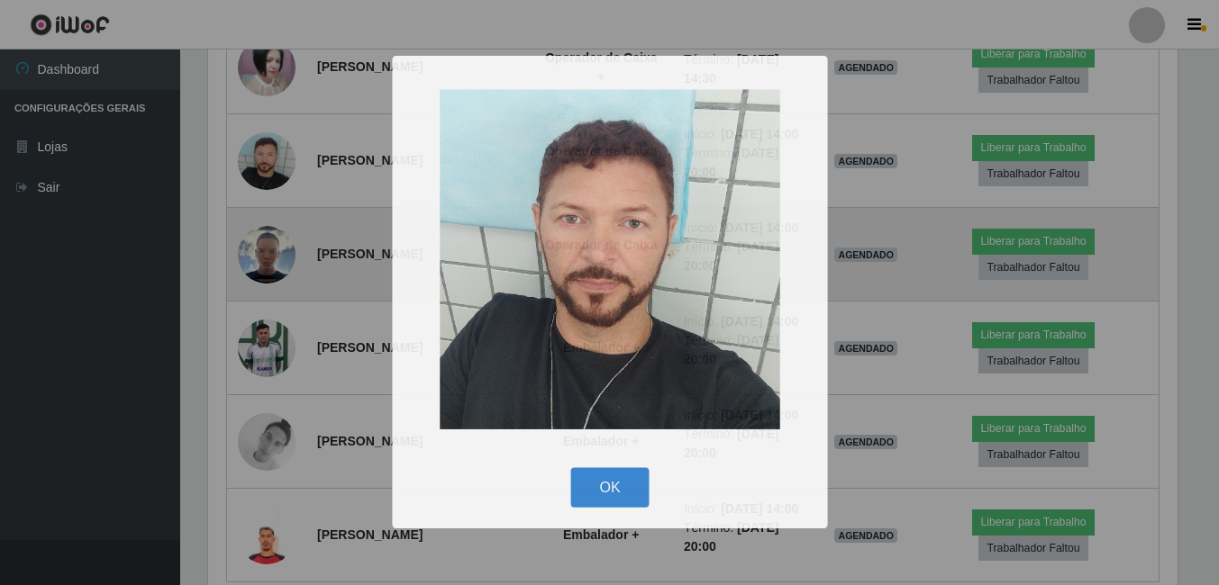
scroll to position [374, 983]
